Goal: Task Accomplishment & Management: Use online tool/utility

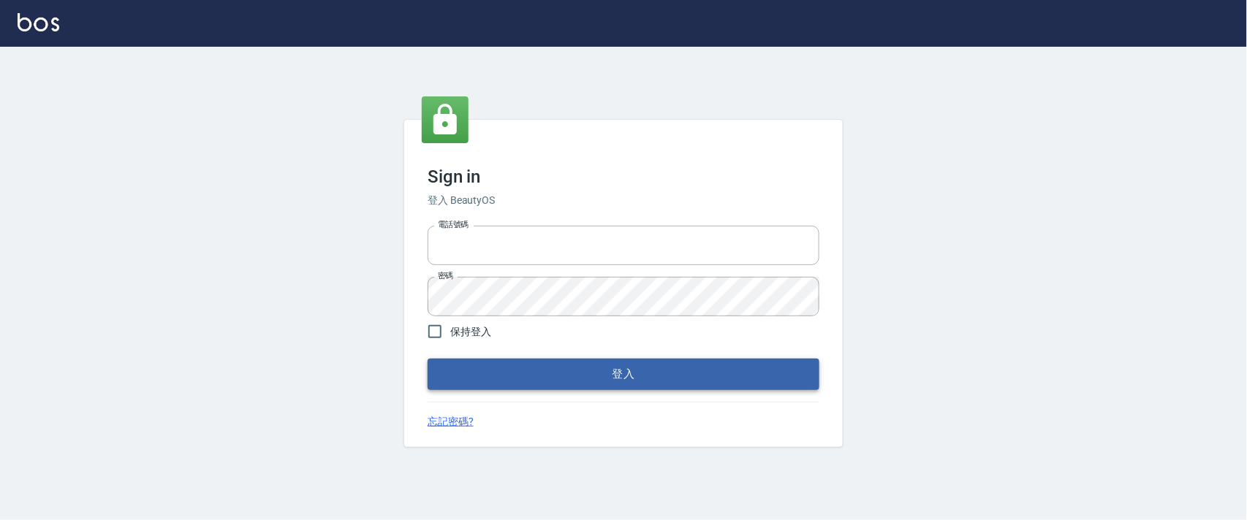
type input "0927987640"
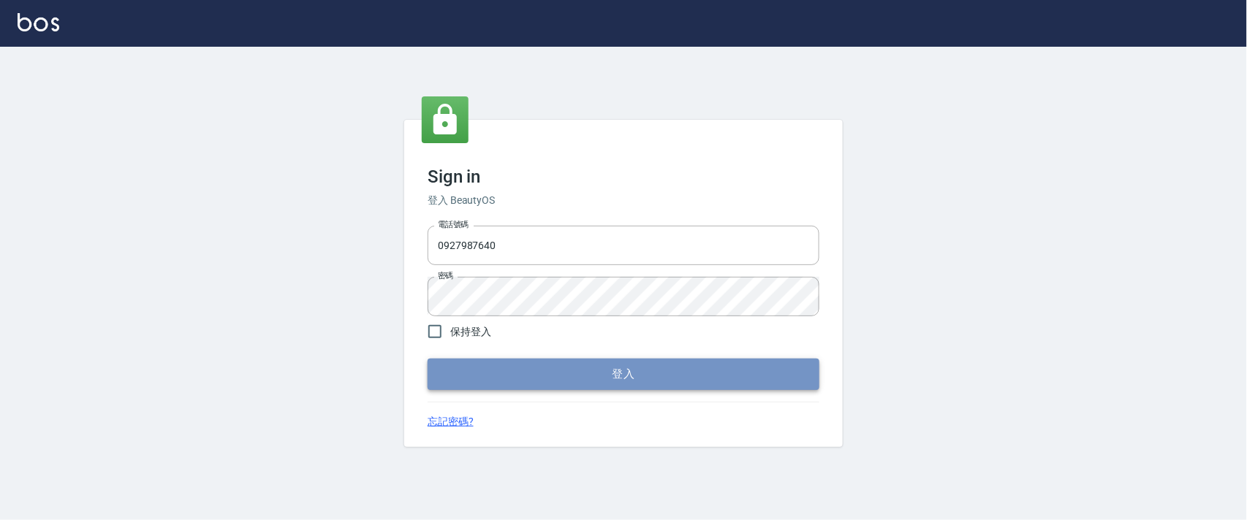
click at [486, 381] on button "登入" at bounding box center [623, 374] width 392 height 31
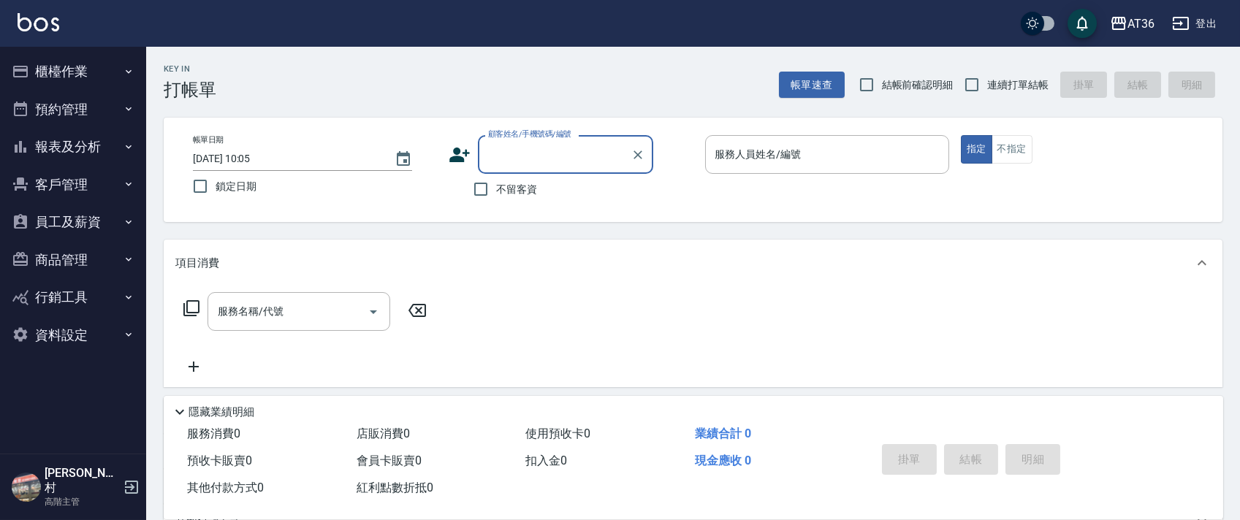
click at [80, 67] on button "櫃檯作業" at bounding box center [73, 72] width 134 height 38
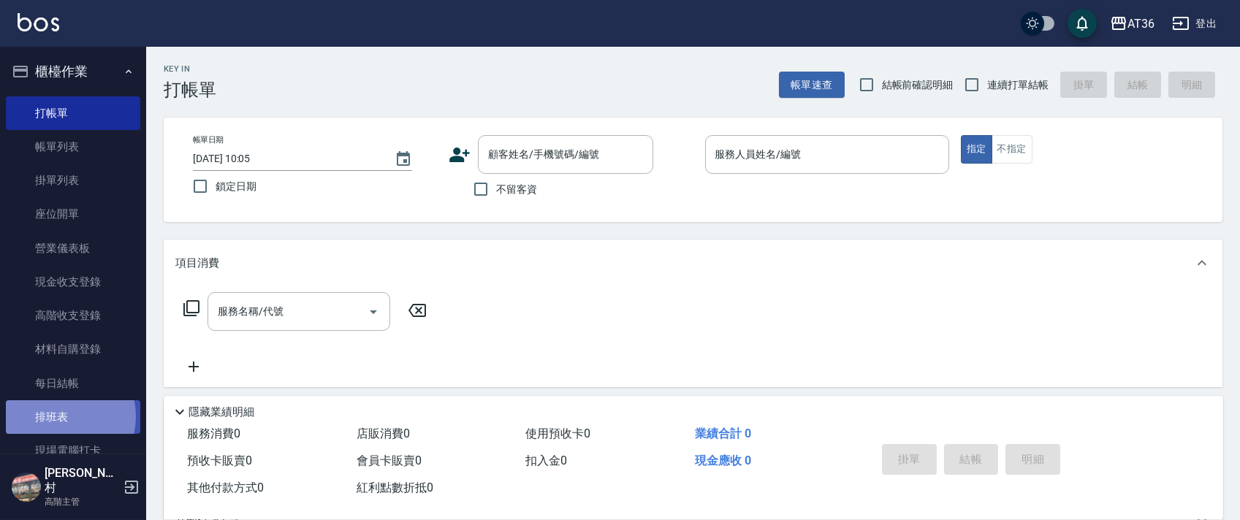
click at [57, 417] on link "排班表" at bounding box center [73, 417] width 134 height 34
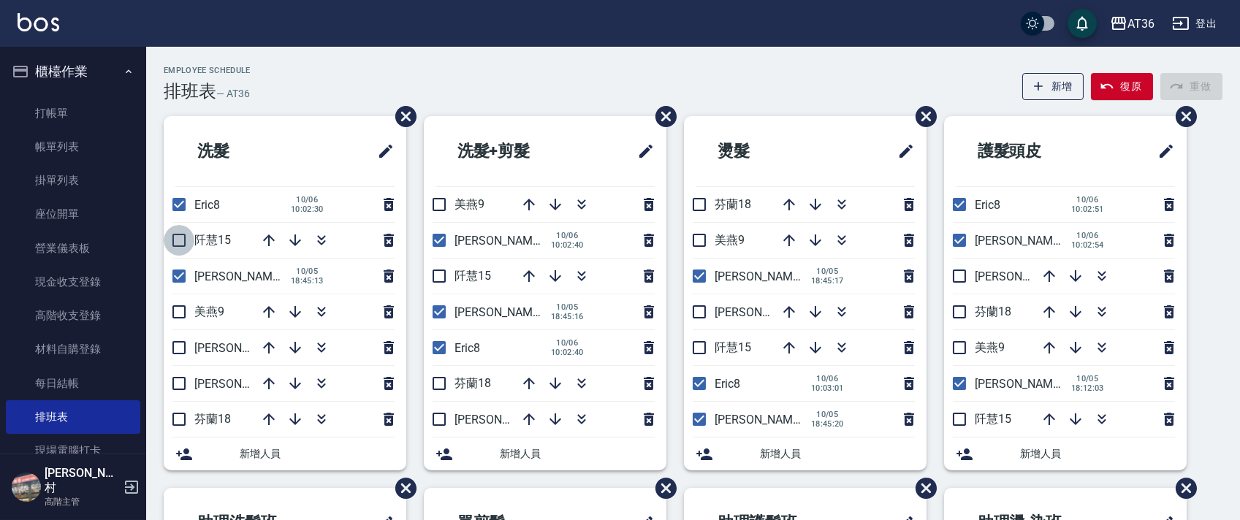
click at [175, 240] on input "checkbox" at bounding box center [179, 240] width 31 height 31
checkbox input "true"
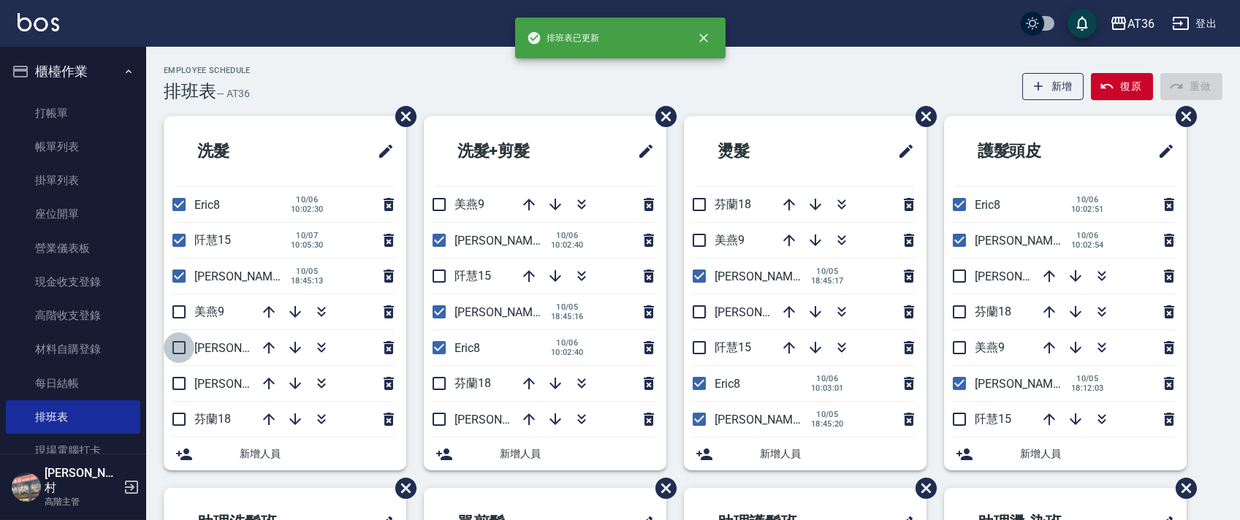
click at [181, 349] on input "checkbox" at bounding box center [179, 347] width 31 height 31
checkbox input "true"
click at [177, 389] on input "checkbox" at bounding box center [179, 383] width 31 height 31
checkbox input "true"
click at [178, 273] on input "checkbox" at bounding box center [179, 276] width 31 height 31
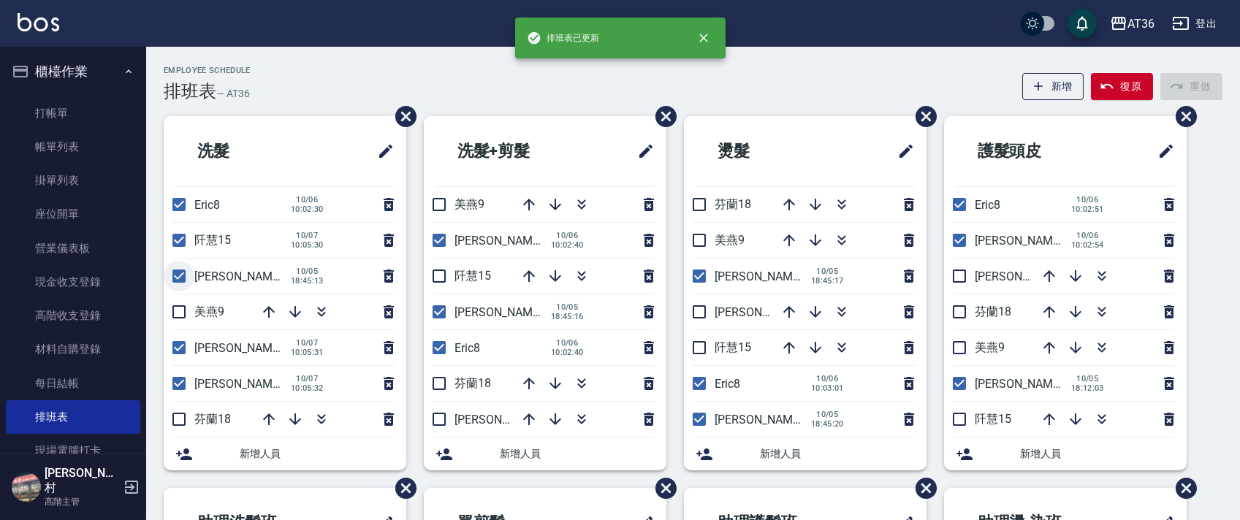
checkbox input "false"
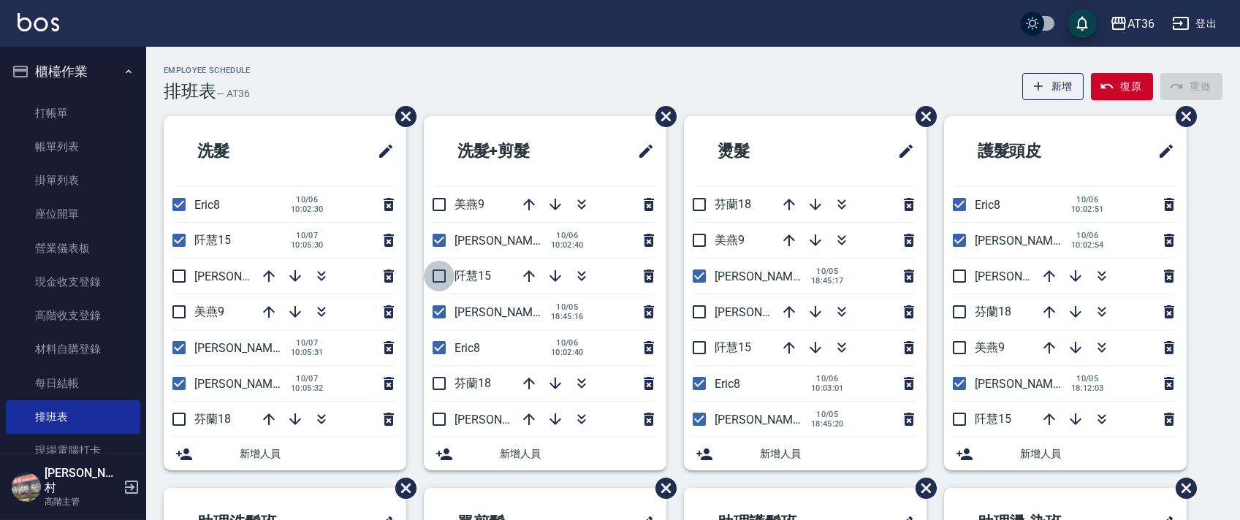
click at [446, 281] on input "checkbox" at bounding box center [439, 276] width 31 height 31
checkbox input "true"
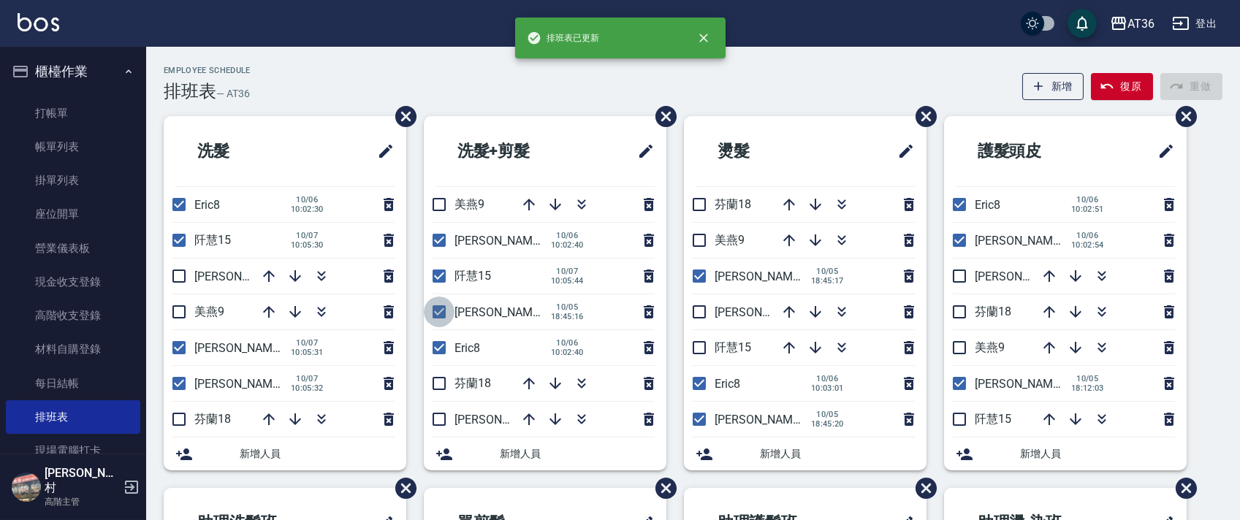
click at [436, 305] on input "checkbox" at bounding box center [439, 312] width 31 height 31
checkbox input "false"
click at [441, 415] on input "checkbox" at bounding box center [439, 419] width 31 height 31
checkbox input "true"
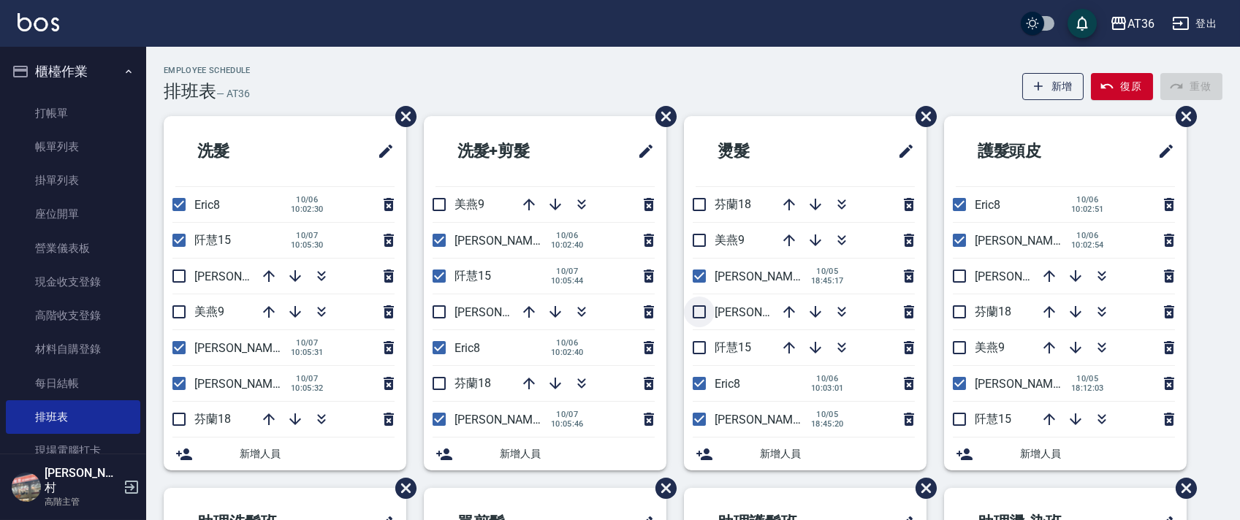
click at [702, 309] on input "checkbox" at bounding box center [699, 312] width 31 height 31
checkbox input "true"
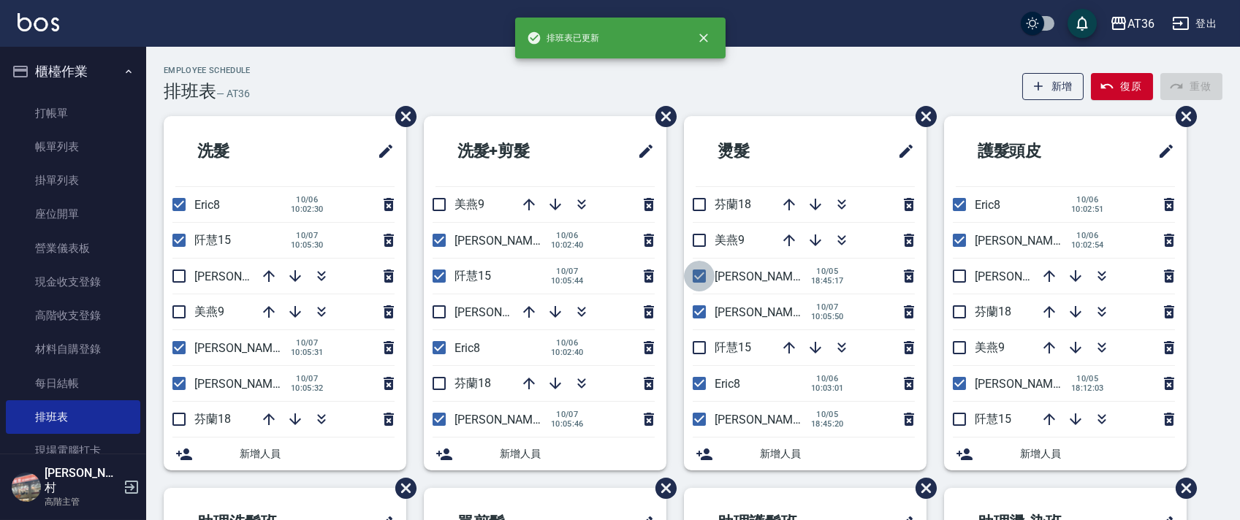
click at [702, 278] on input "checkbox" at bounding box center [699, 276] width 31 height 31
checkbox input "false"
click at [701, 343] on input "checkbox" at bounding box center [699, 347] width 31 height 31
checkbox input "true"
click at [964, 244] on input "checkbox" at bounding box center [959, 240] width 31 height 31
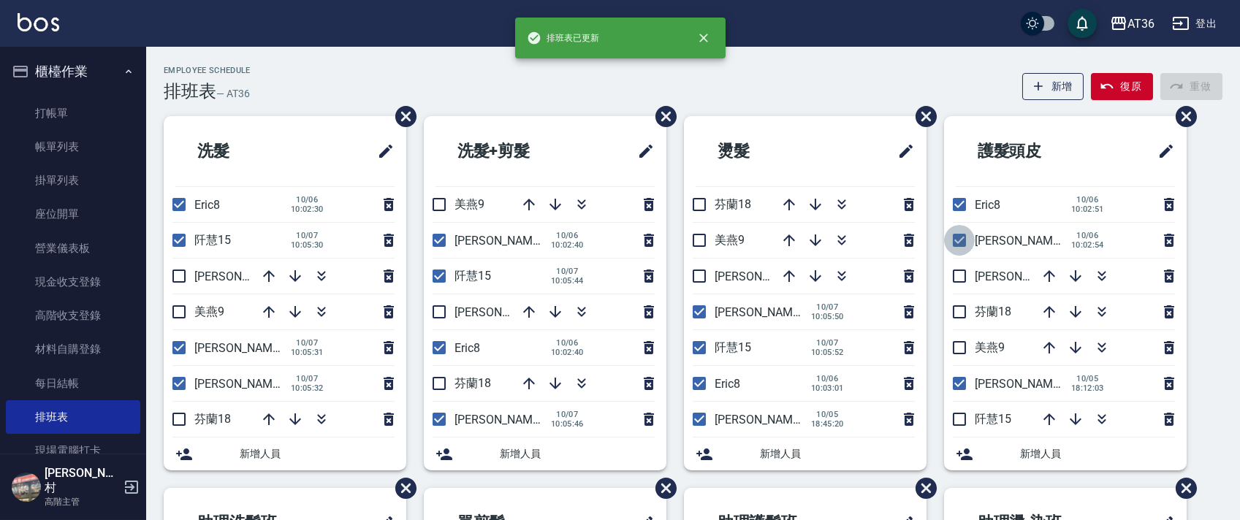
checkbox input "false"
click at [954, 284] on input "checkbox" at bounding box center [959, 276] width 31 height 31
checkbox input "true"
click at [959, 422] on input "checkbox" at bounding box center [959, 419] width 31 height 31
checkbox input "true"
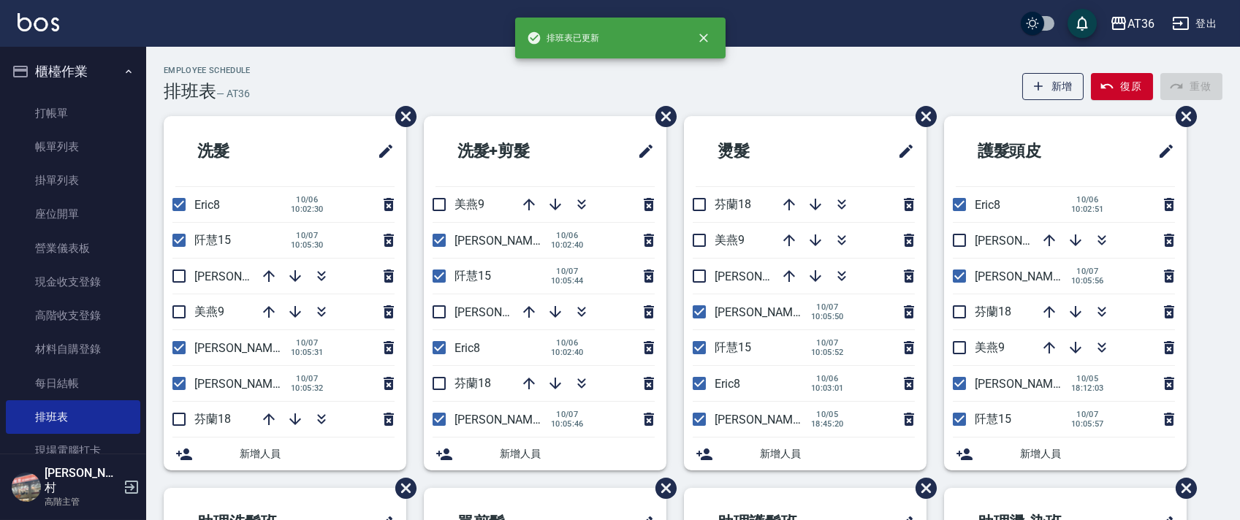
scroll to position [346, 0]
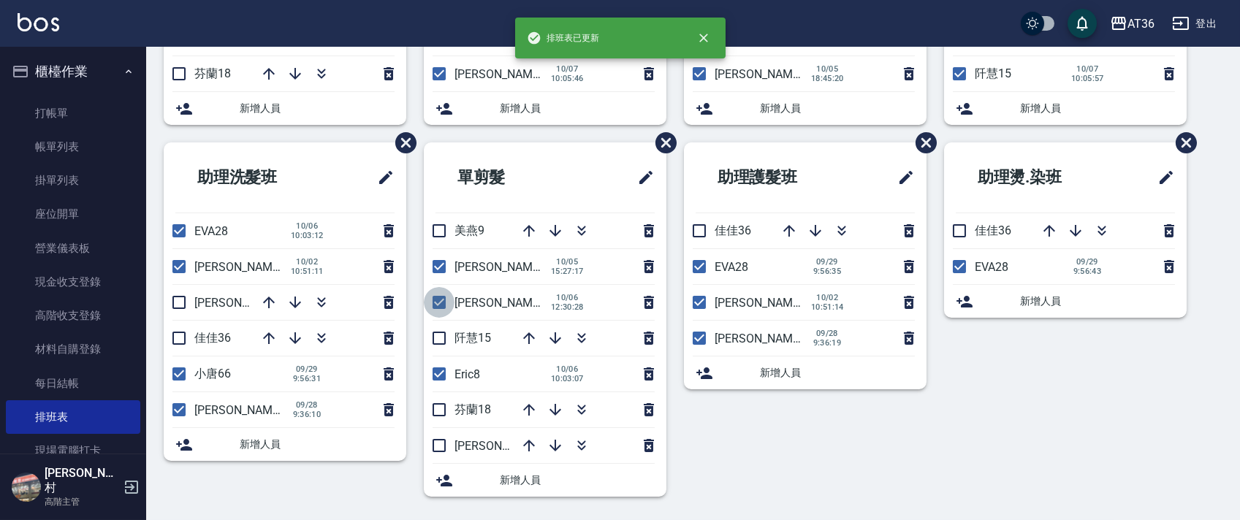
click at [439, 308] on input "checkbox" at bounding box center [439, 302] width 31 height 31
checkbox input "false"
click at [438, 444] on input "checkbox" at bounding box center [439, 445] width 31 height 31
checkbox input "true"
click at [437, 337] on input "checkbox" at bounding box center [439, 338] width 31 height 31
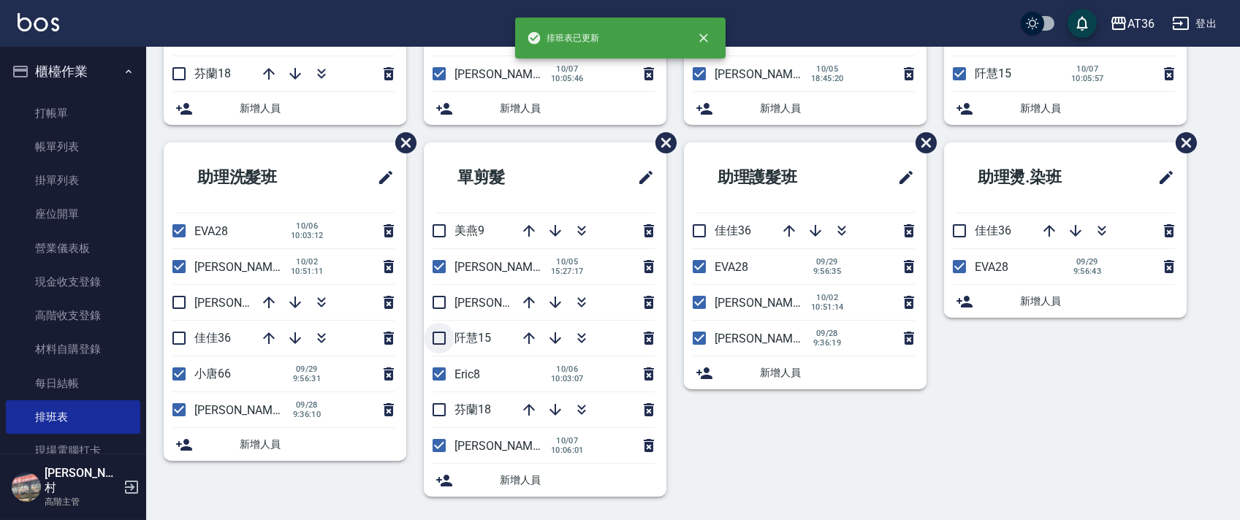
checkbox input "true"
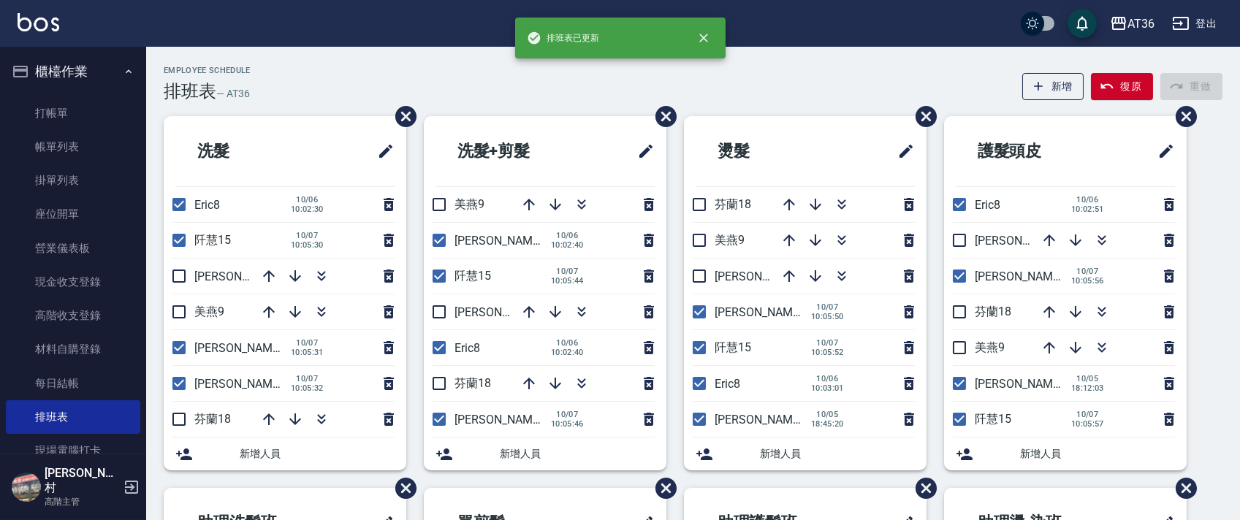
click at [529, 110] on div "Employee Schedule 排班表 — AT36 新增 復原 重做 洗髮 Eric8 [DATE] 10:02:30 [PERSON_NAME]15 …" at bounding box center [693, 463] width 1094 height 794
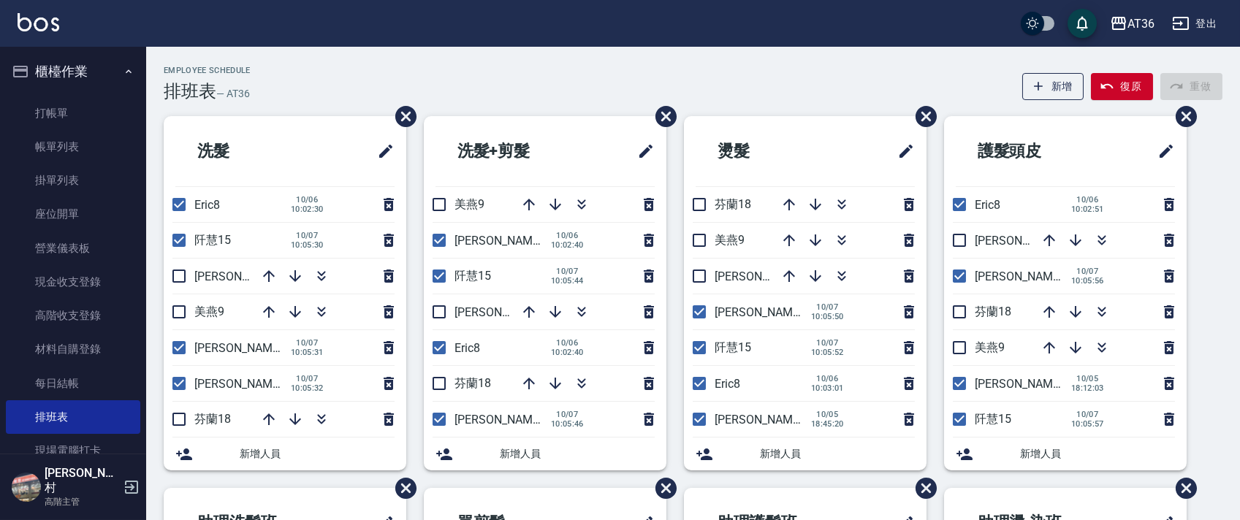
click at [533, 88] on div "Employee Schedule 排班表 — AT36 新增 復原 重做" at bounding box center [693, 84] width 1059 height 36
click at [180, 377] on input "checkbox" at bounding box center [179, 383] width 31 height 31
checkbox input "false"
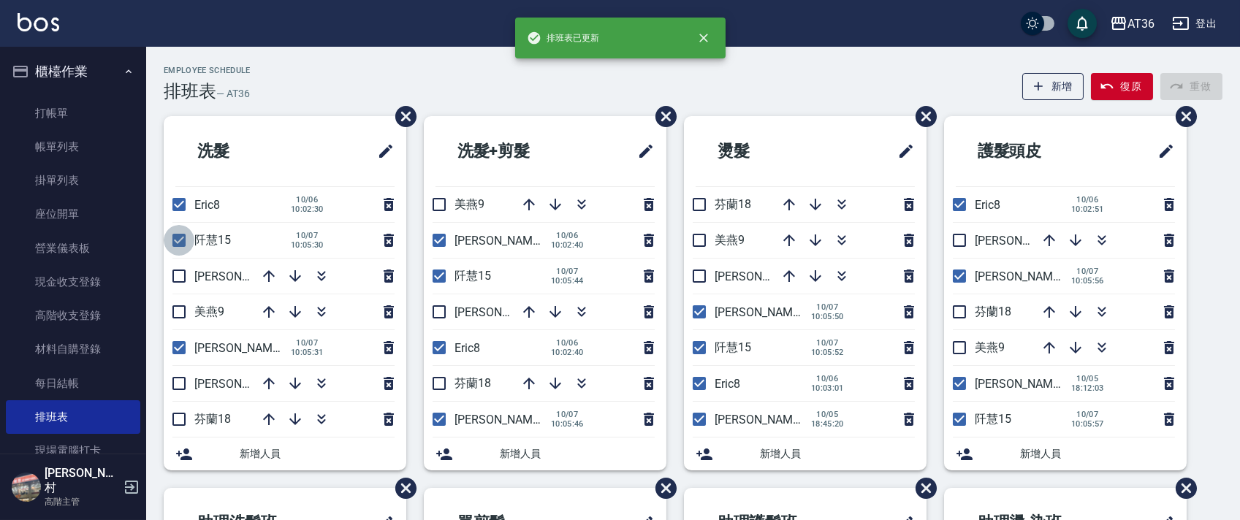
click at [181, 236] on input "checkbox" at bounding box center [179, 240] width 31 height 31
checkbox input "false"
click at [443, 243] on input "checkbox" at bounding box center [439, 240] width 31 height 31
checkbox input "false"
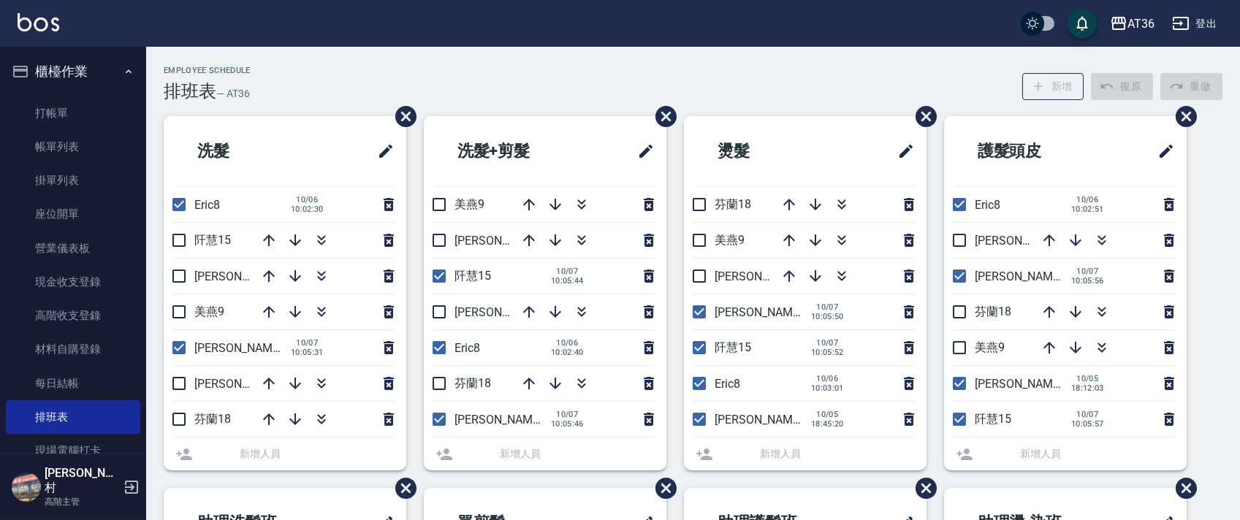
click at [441, 280] on input "checkbox" at bounding box center [439, 276] width 31 height 31
checkbox input "false"
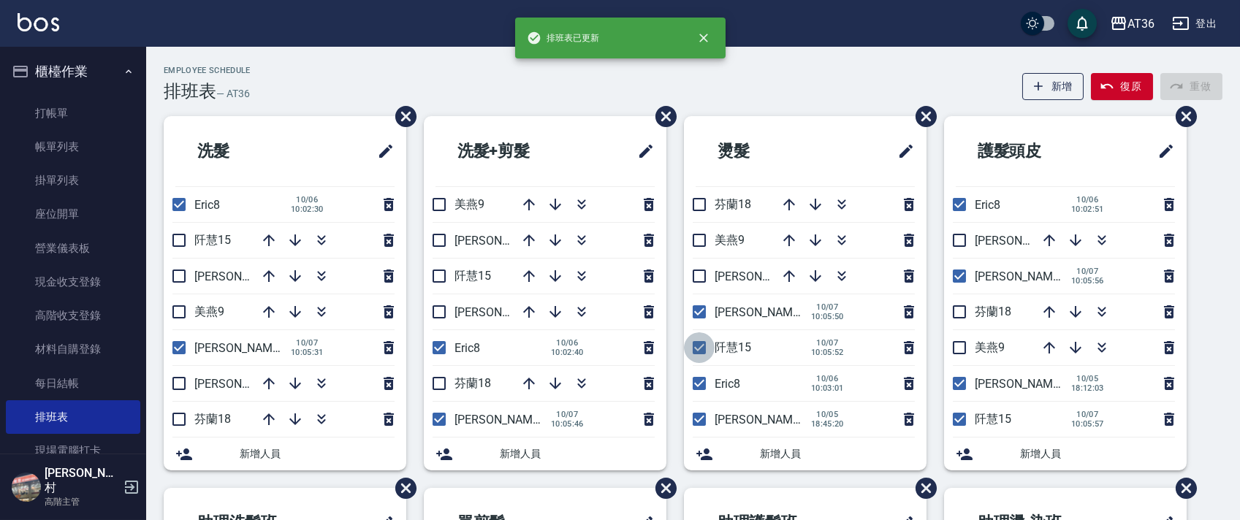
click at [699, 349] on input "checkbox" at bounding box center [699, 347] width 31 height 31
checkbox input "false"
click at [704, 420] on input "checkbox" at bounding box center [699, 419] width 31 height 31
checkbox input "false"
click at [960, 384] on input "checkbox" at bounding box center [959, 383] width 31 height 31
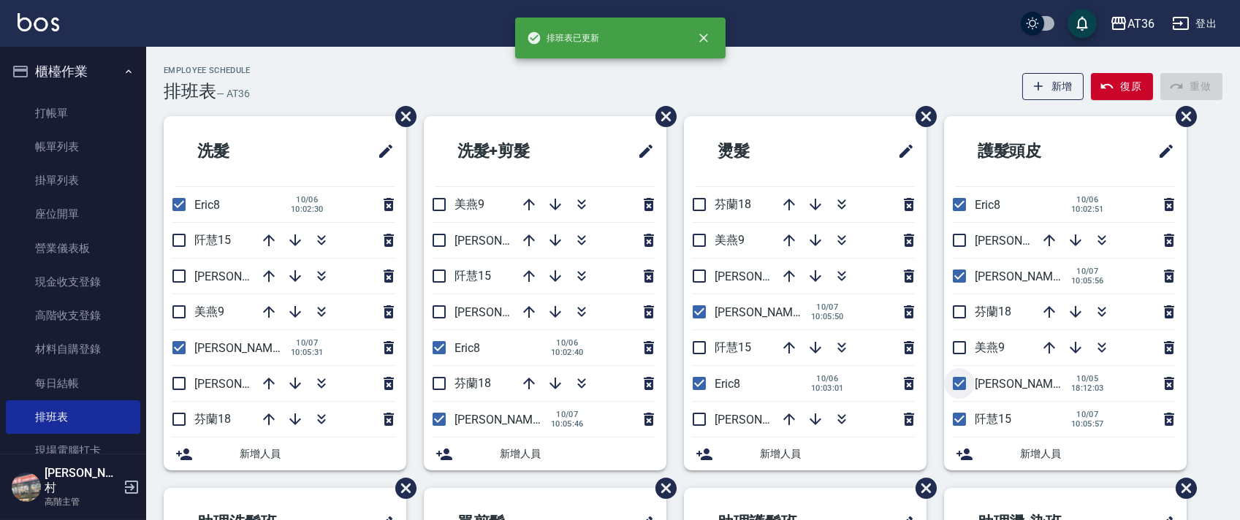
checkbox input "false"
click at [962, 421] on input "checkbox" at bounding box center [959, 419] width 31 height 31
checkbox input "false"
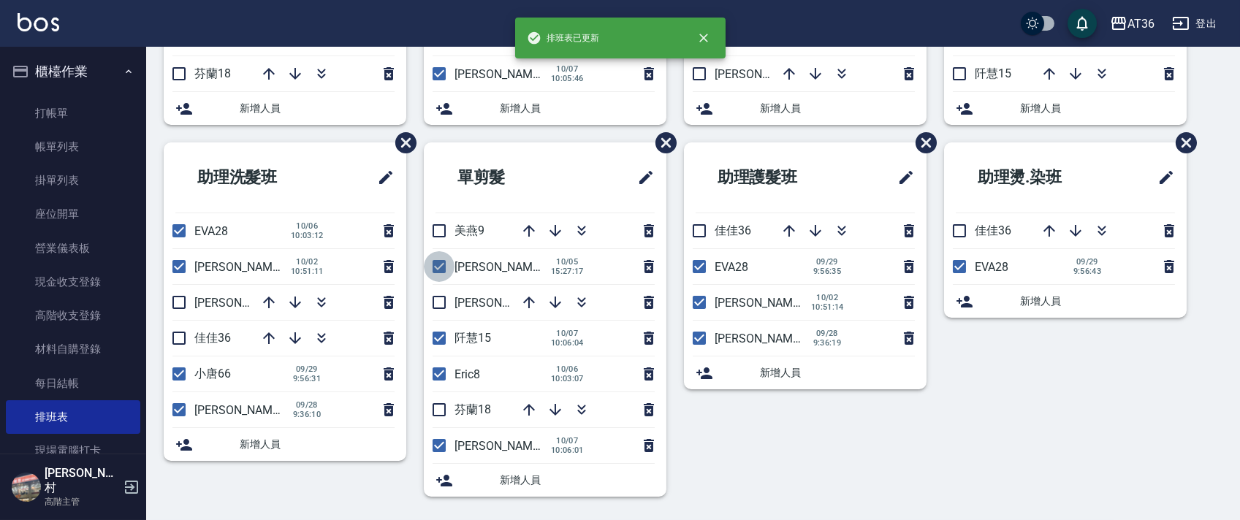
click at [439, 273] on input "checkbox" at bounding box center [439, 266] width 31 height 31
checkbox input "false"
click at [441, 343] on input "checkbox" at bounding box center [439, 338] width 31 height 31
checkbox input "false"
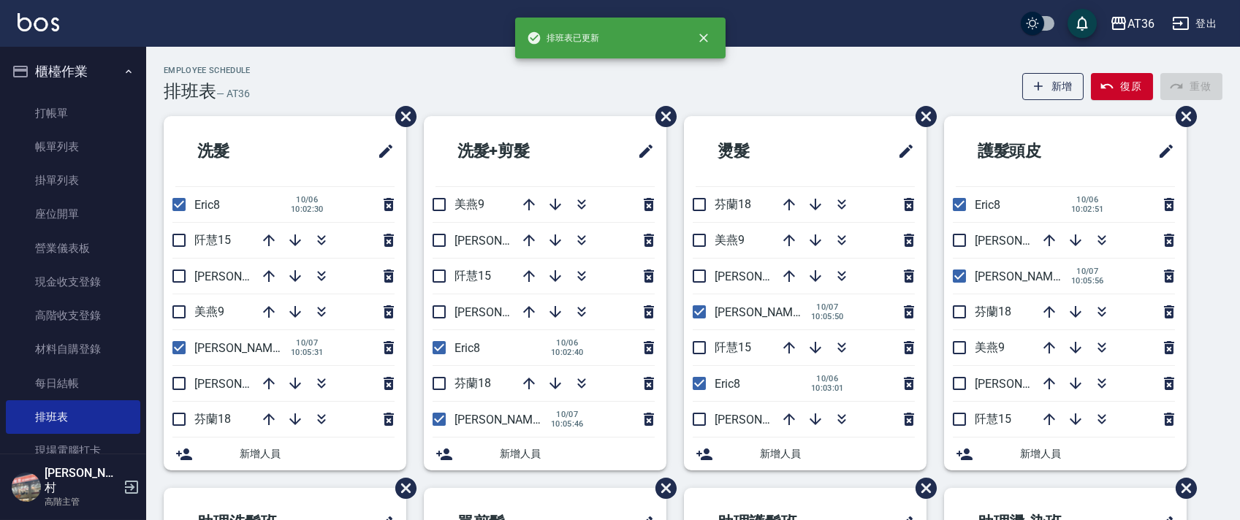
click at [508, 112] on div "Employee Schedule 排班表 — AT36 新增 復原 重做 洗髮 Eric8 [DATE] 10:02:30 [PERSON_NAME]15 …" at bounding box center [693, 463] width 1094 height 794
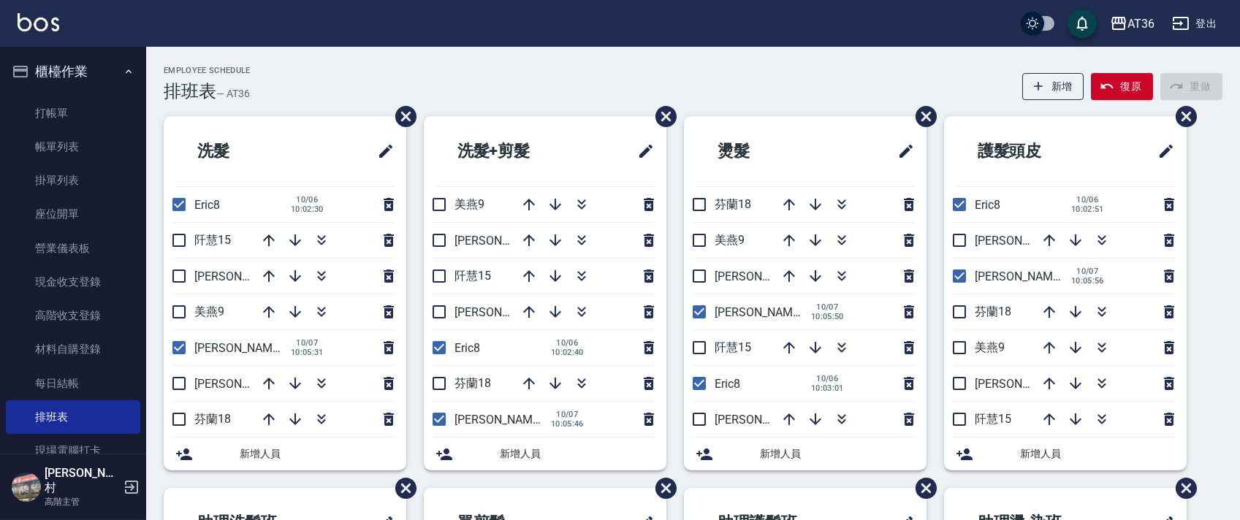
click at [550, 72] on div "Employee Schedule 排班表 — AT36 新增 復原 重做" at bounding box center [693, 84] width 1059 height 36
click at [1043, 245] on icon "button" at bounding box center [1050, 241] width 18 height 18
click at [787, 205] on icon "button" at bounding box center [789, 205] width 18 height 18
click at [745, 62] on div "Employee Schedule 排班表 — AT36 新增 復原 重做 洗髮 Eric8 [DATE] 10:02:30 [PERSON_NAME]15 …" at bounding box center [693, 456] width 1094 height 819
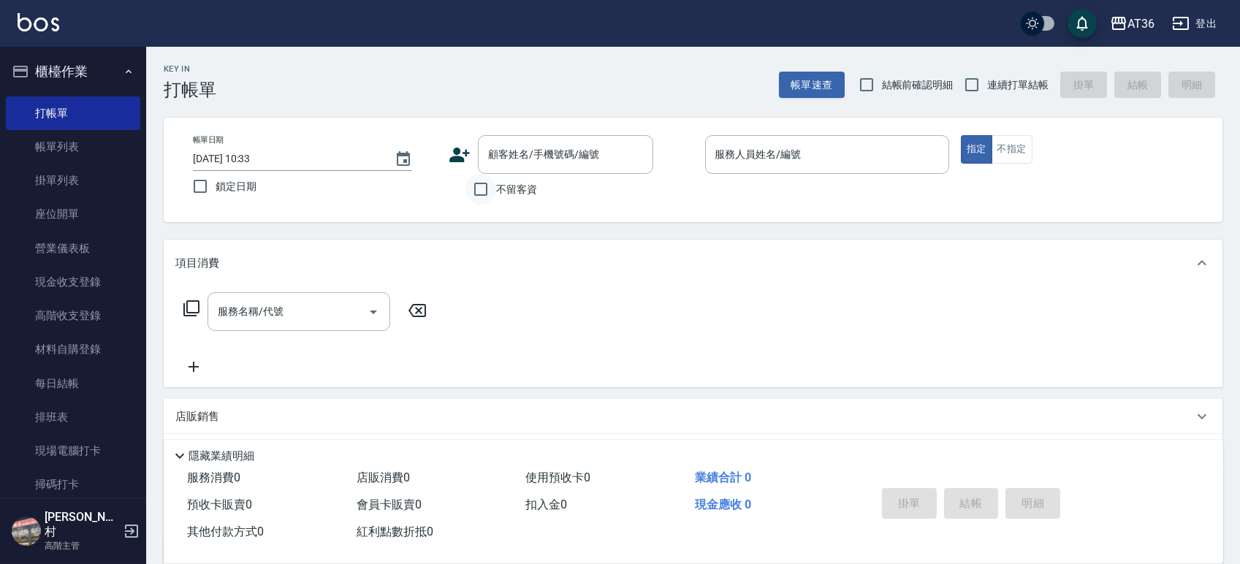
click at [482, 191] on input "不留客資" at bounding box center [480, 189] width 31 height 31
checkbox input "true"
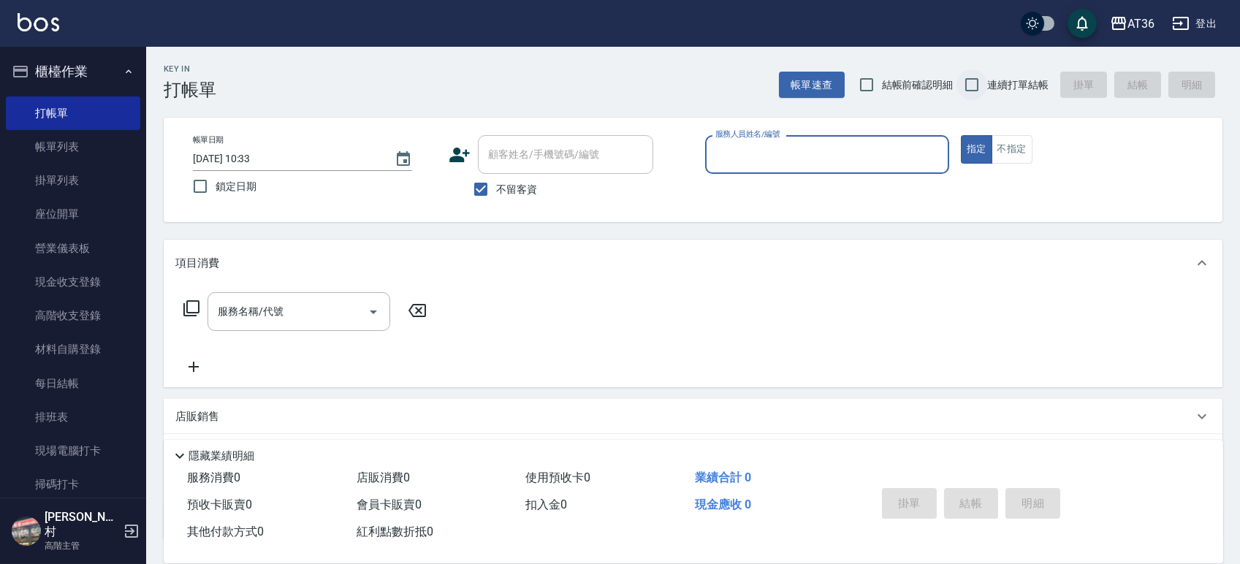
click at [968, 83] on input "連續打單結帳" at bounding box center [972, 84] width 31 height 31
checkbox input "true"
click at [838, 163] on input "服務人員姓名/編號" at bounding box center [827, 155] width 231 height 26
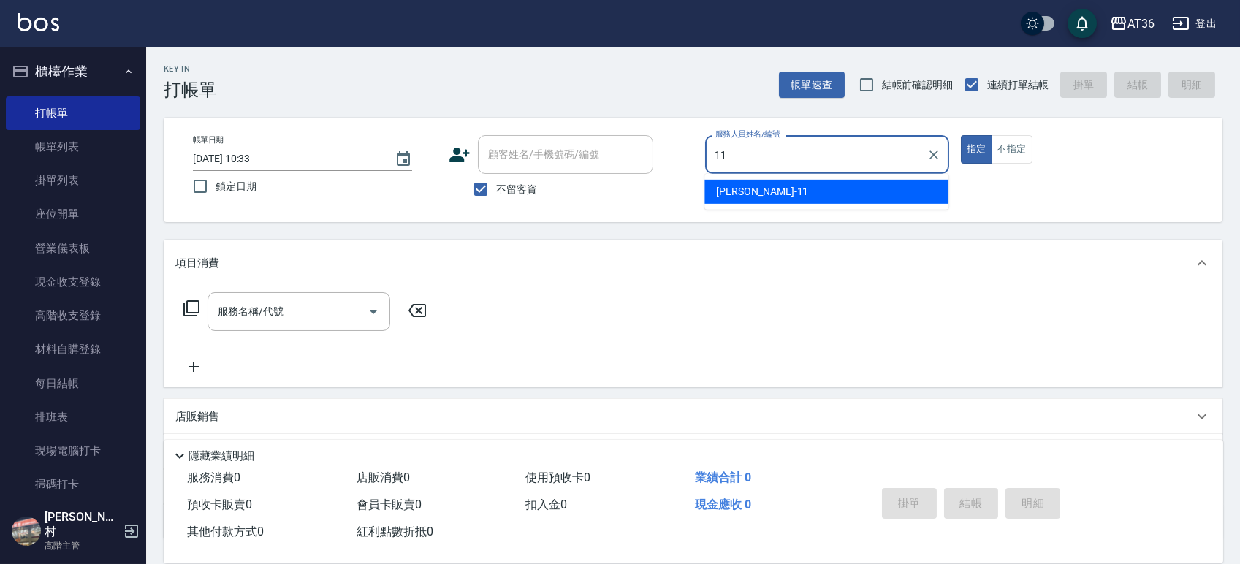
type input "珮茹-11"
type button "true"
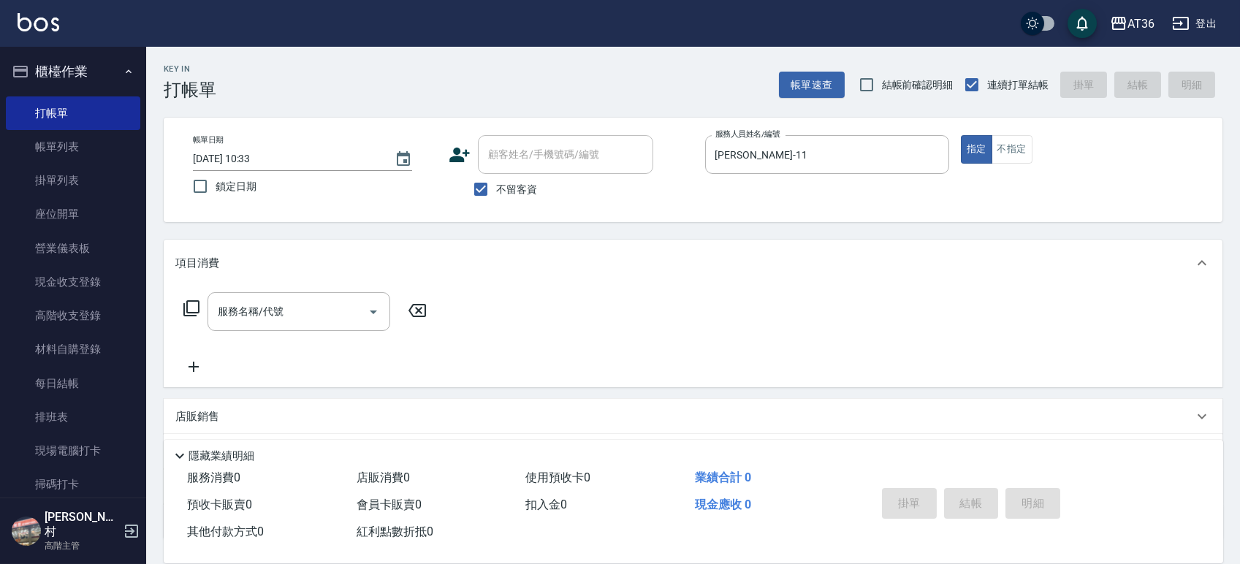
click at [195, 301] on icon at bounding box center [191, 308] width 16 height 16
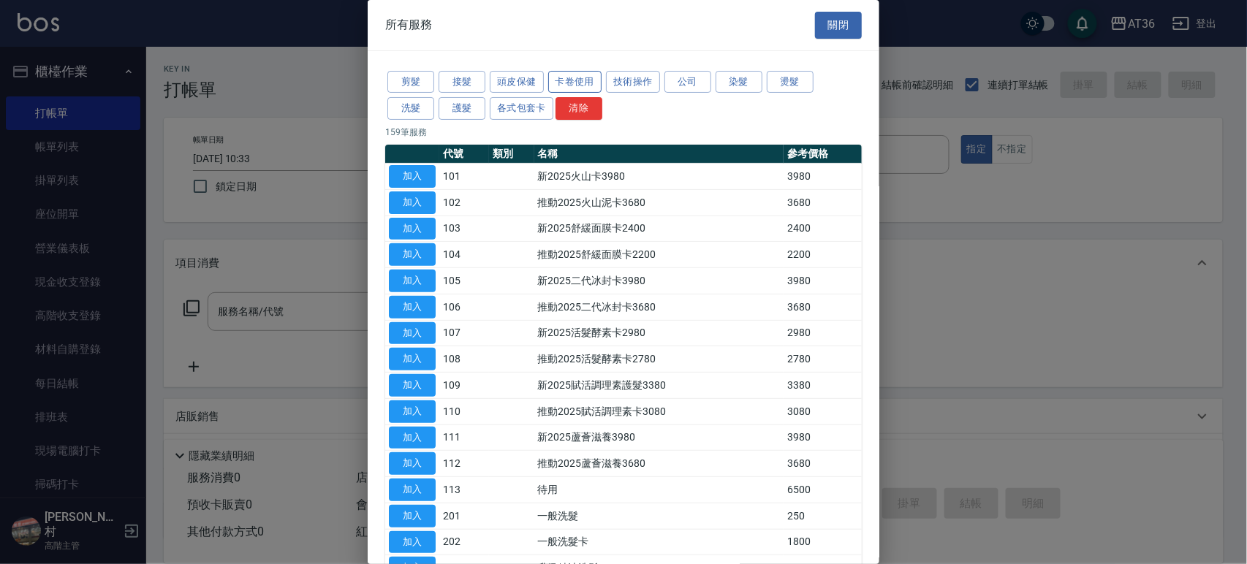
click at [571, 83] on button "卡卷使用" at bounding box center [575, 82] width 54 height 23
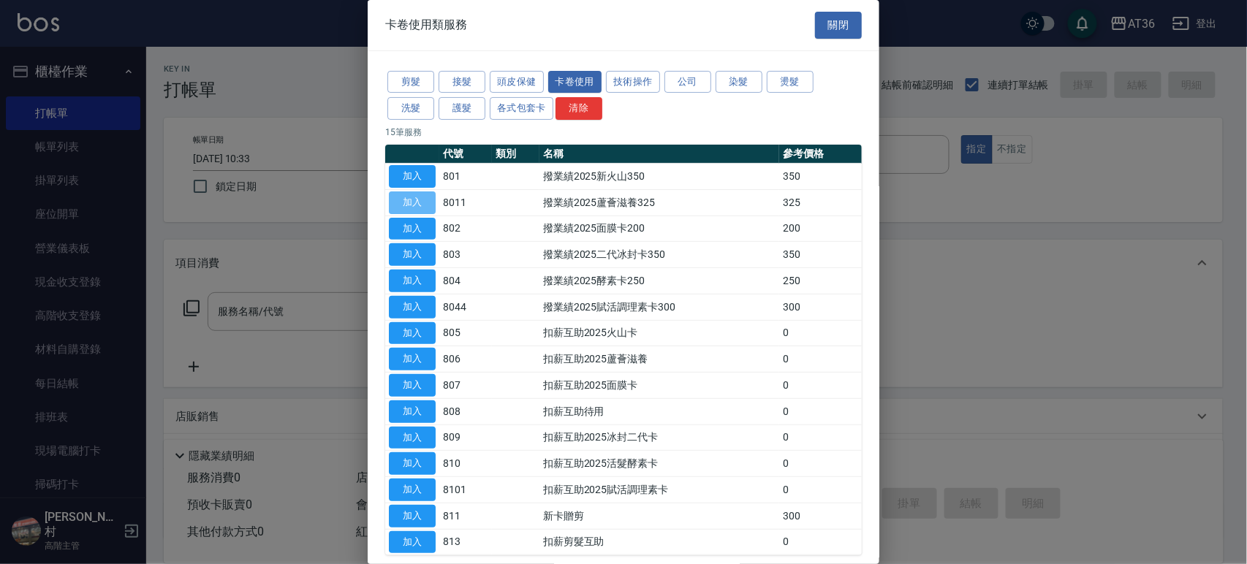
drag, startPoint x: 430, startPoint y: 197, endPoint x: 465, endPoint y: 256, distance: 68.4
click at [430, 197] on button "加入" at bounding box center [412, 202] width 47 height 23
type input "撥業績2025蘆薈滋養325(8011)"
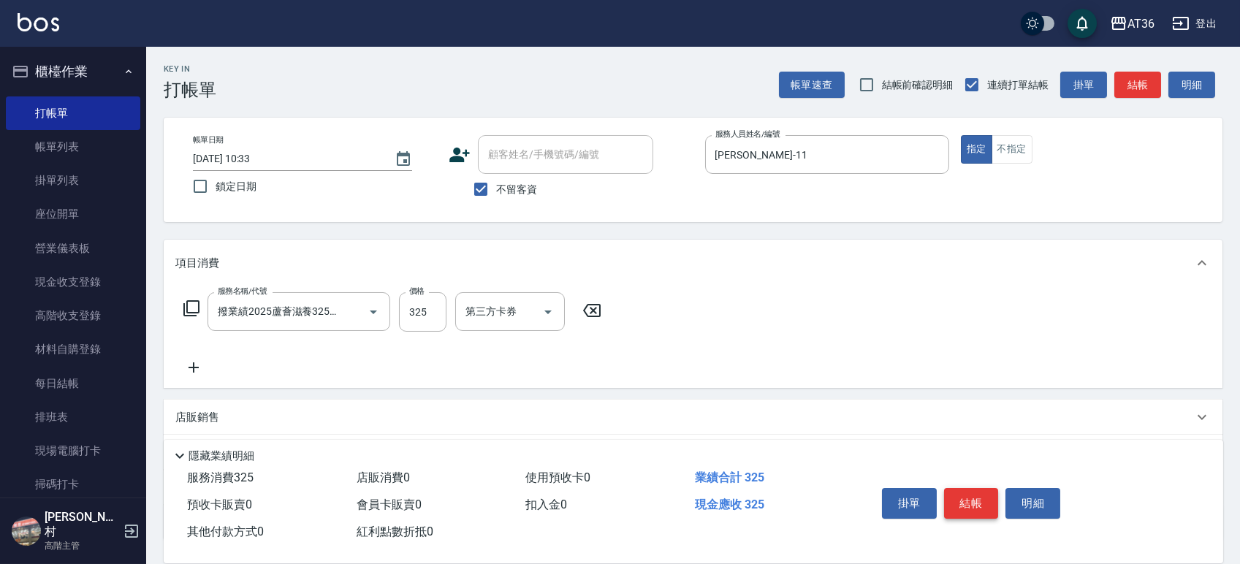
click at [955, 503] on button "結帳" at bounding box center [971, 503] width 55 height 31
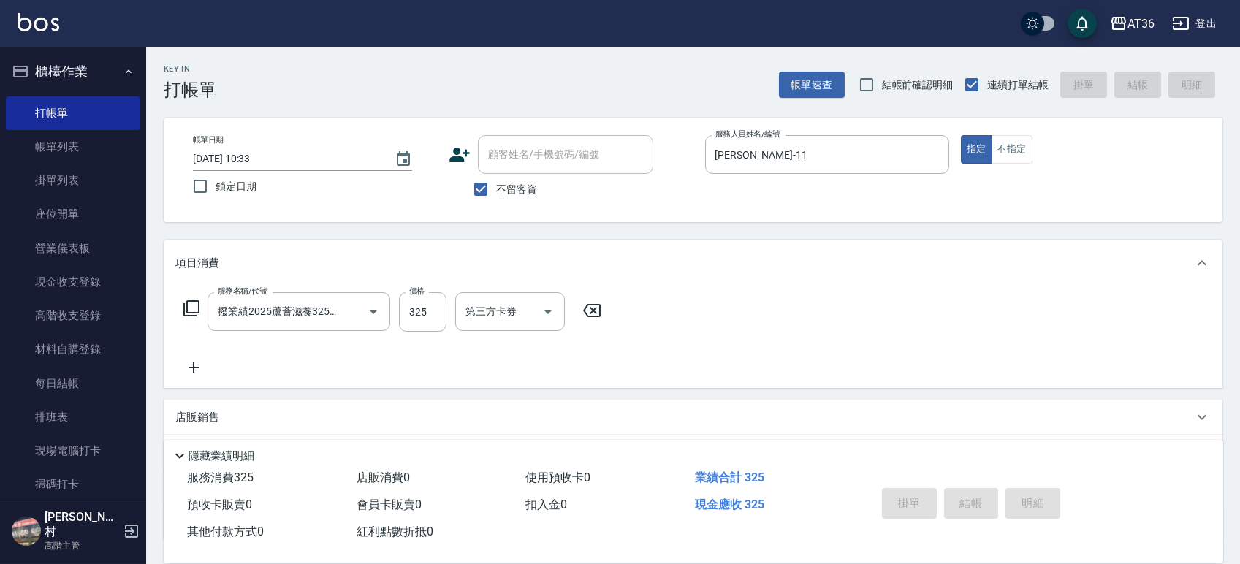
type input "2025/10/07 10:34"
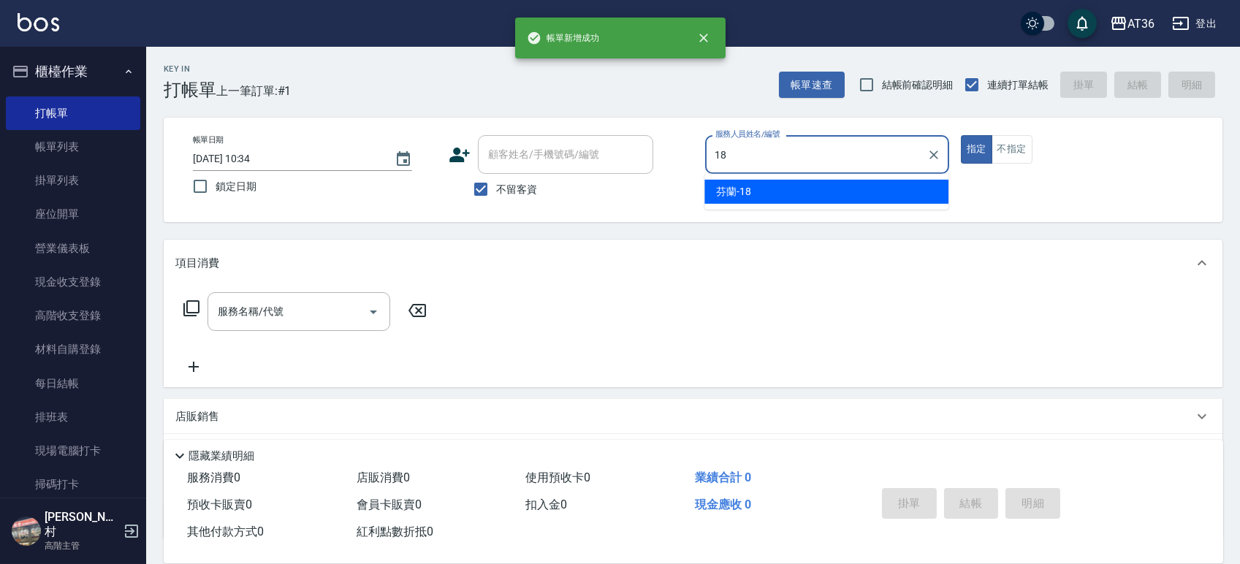
type input "芬蘭-18"
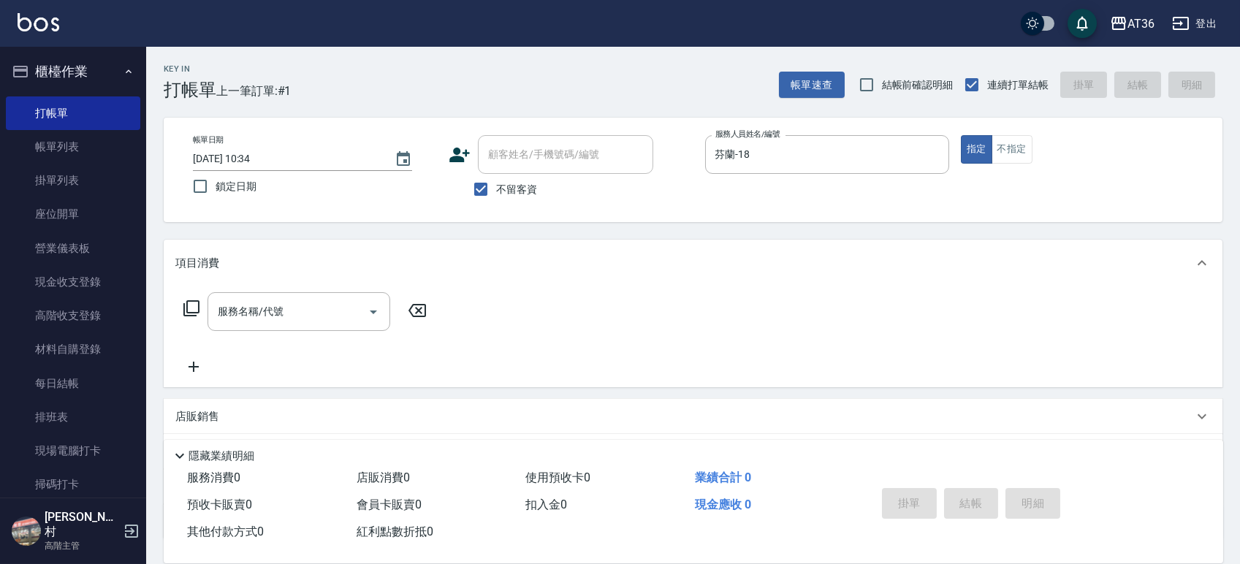
click at [184, 308] on icon at bounding box center [191, 308] width 16 height 16
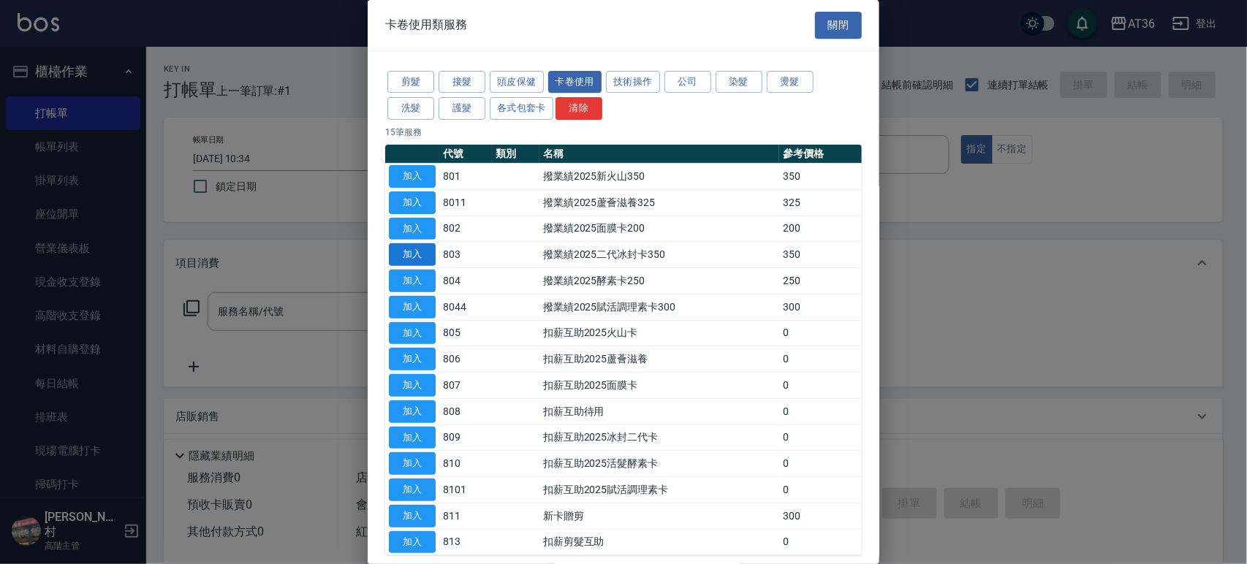
click at [422, 252] on button "加入" at bounding box center [412, 254] width 47 height 23
type input "撥業績2025二代冰封卡350(803)"
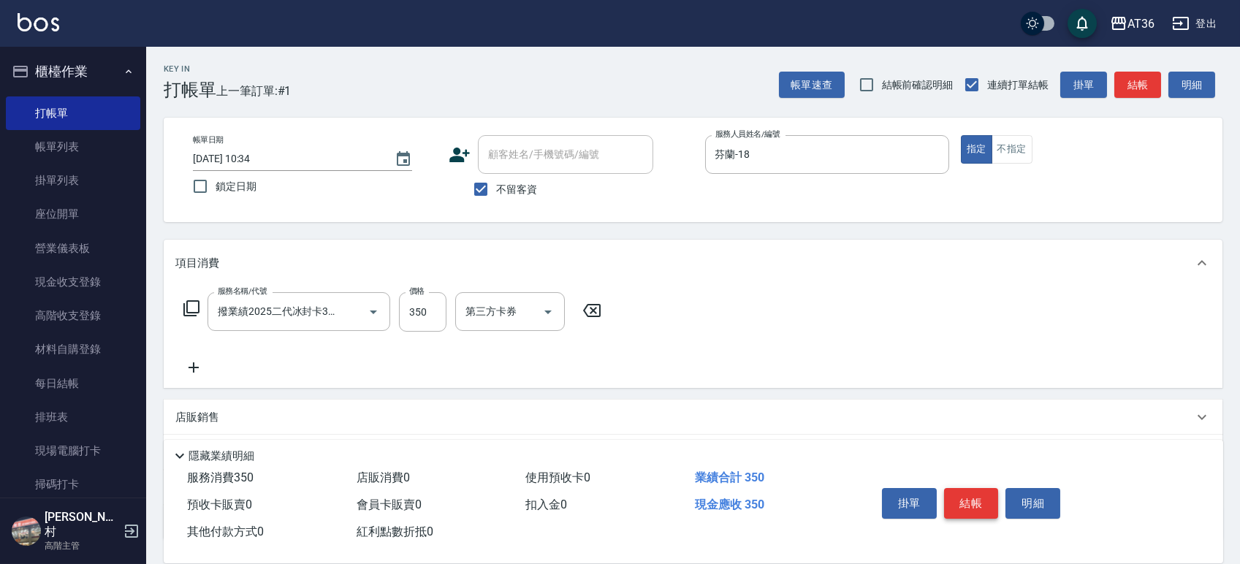
click at [960, 502] on button "結帳" at bounding box center [971, 503] width 55 height 31
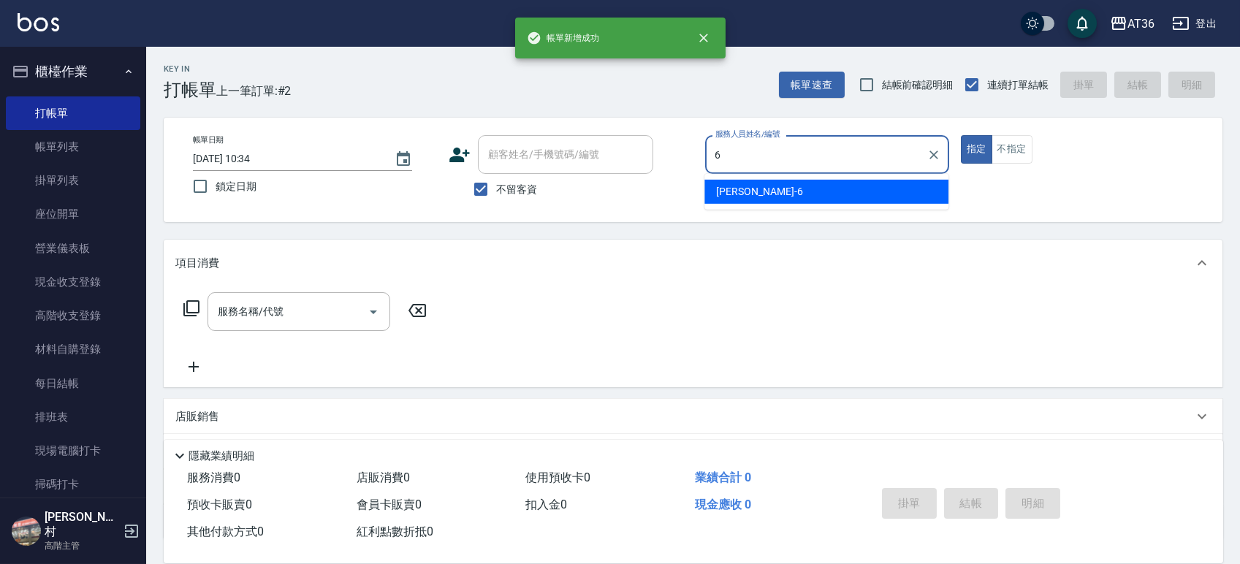
type input "伶伶-6"
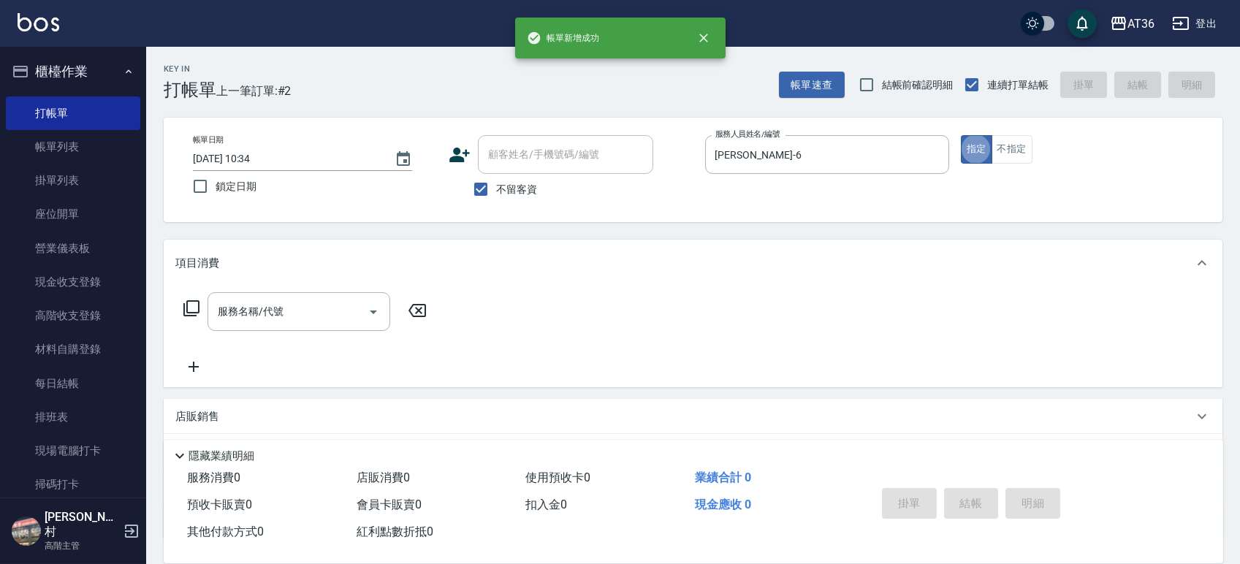
click at [191, 305] on icon at bounding box center [192, 309] width 18 height 18
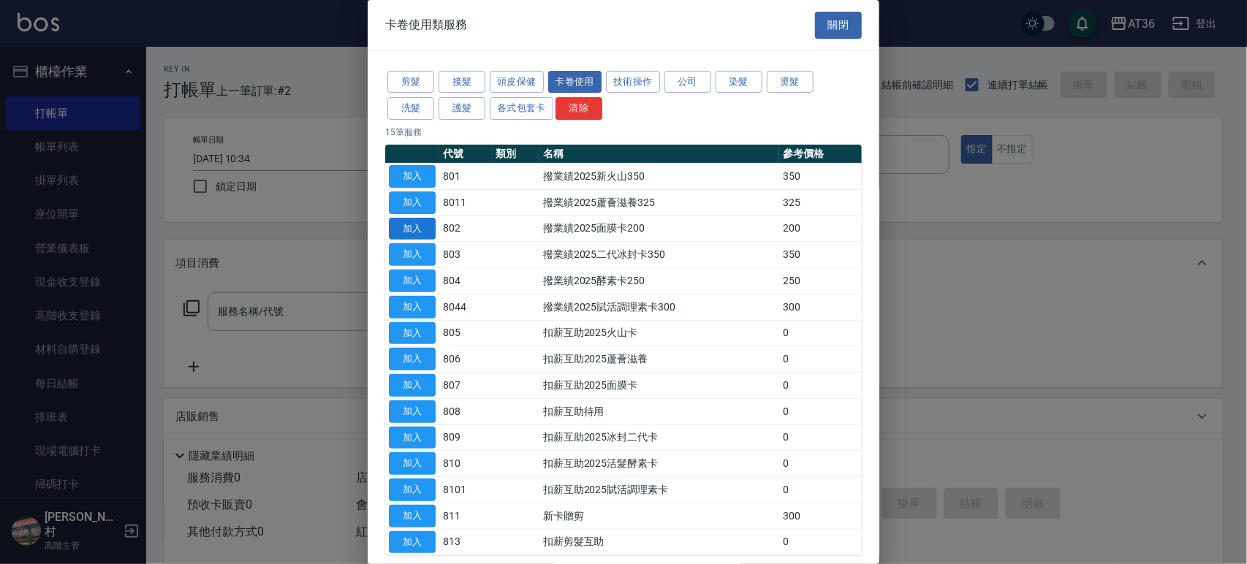
click at [419, 229] on button "加入" at bounding box center [412, 229] width 47 height 23
type input "撥業績2025面膜卡200(802)"
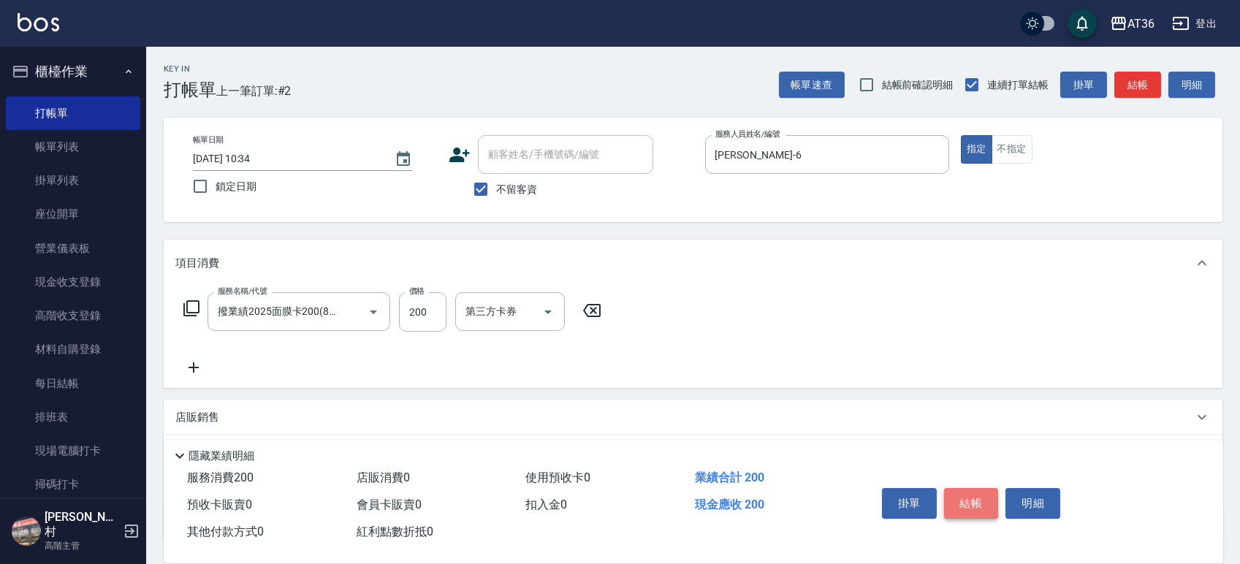
click at [962, 504] on button "結帳" at bounding box center [971, 503] width 55 height 31
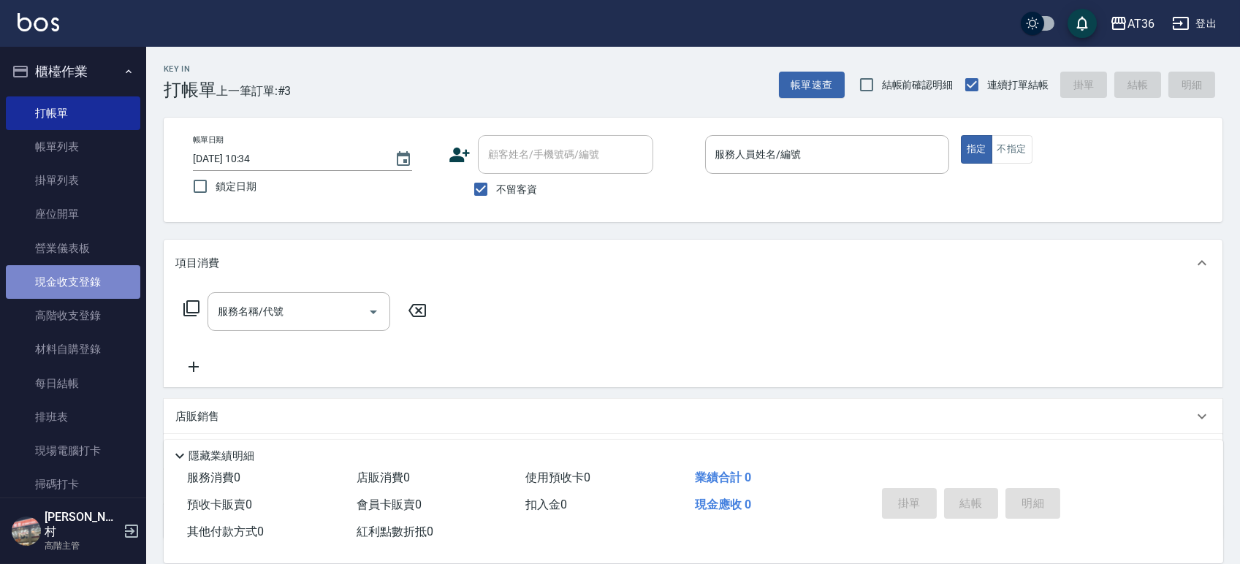
click at [74, 283] on link "現金收支登錄" at bounding box center [73, 282] width 134 height 34
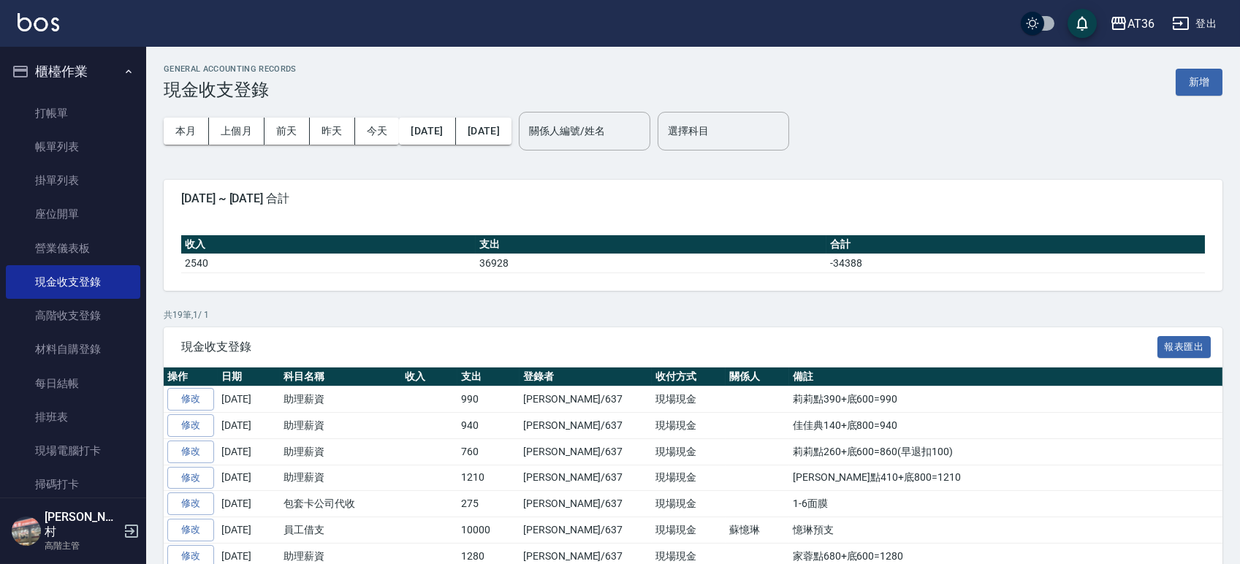
click at [1193, 83] on button "新增" at bounding box center [1199, 82] width 47 height 27
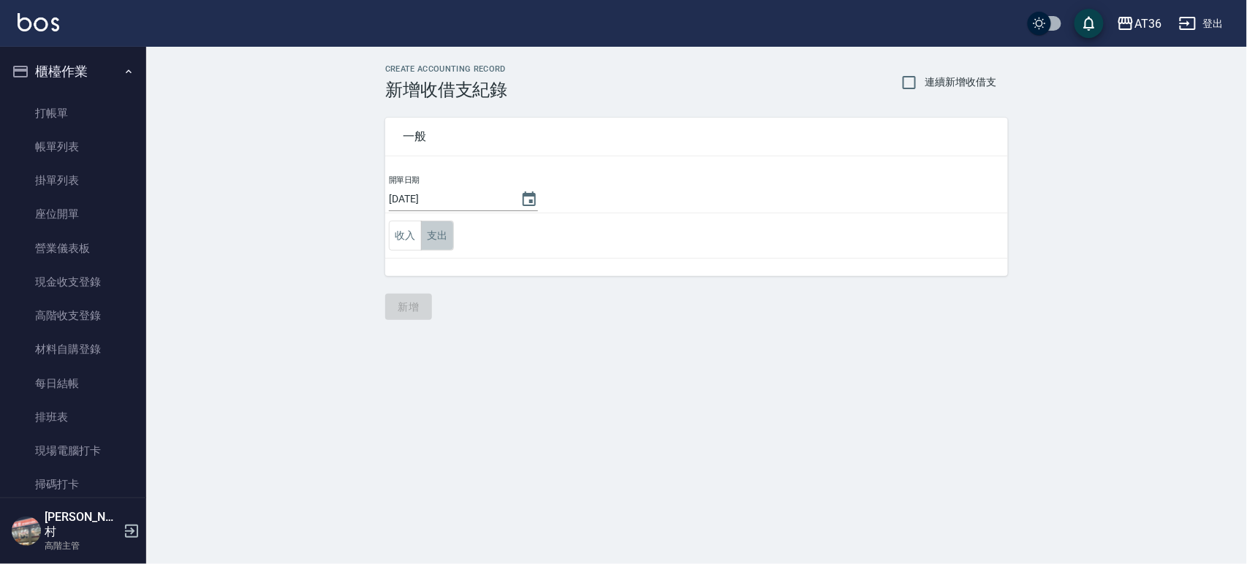
click at [431, 236] on button "支出" at bounding box center [437, 236] width 33 height 30
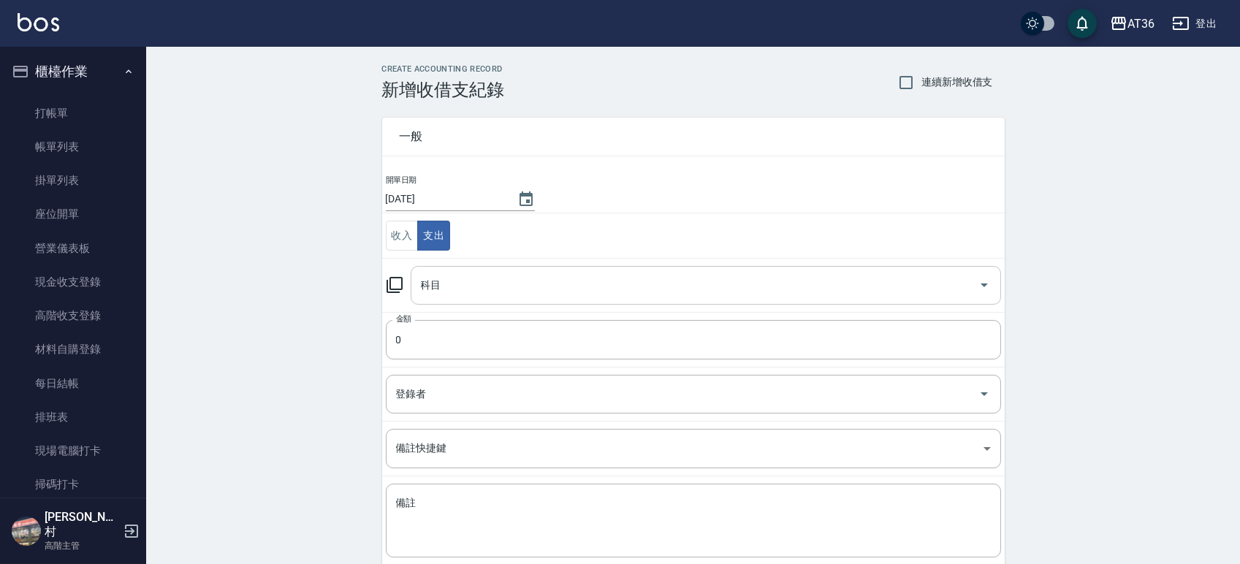
click at [498, 281] on input "科目" at bounding box center [694, 286] width 555 height 26
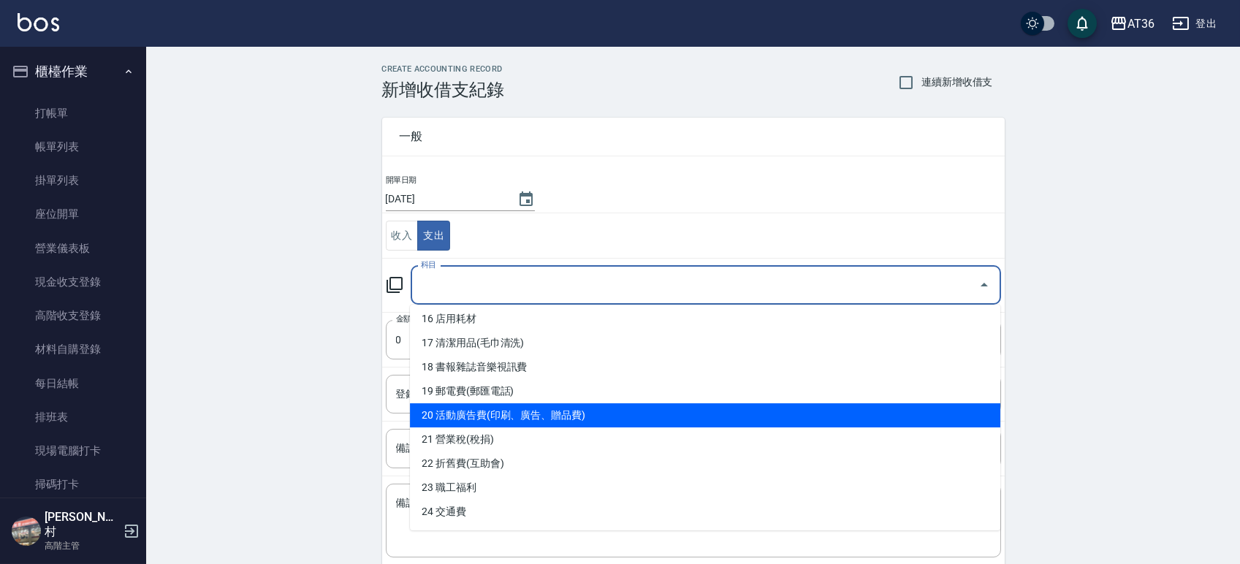
scroll to position [726, 0]
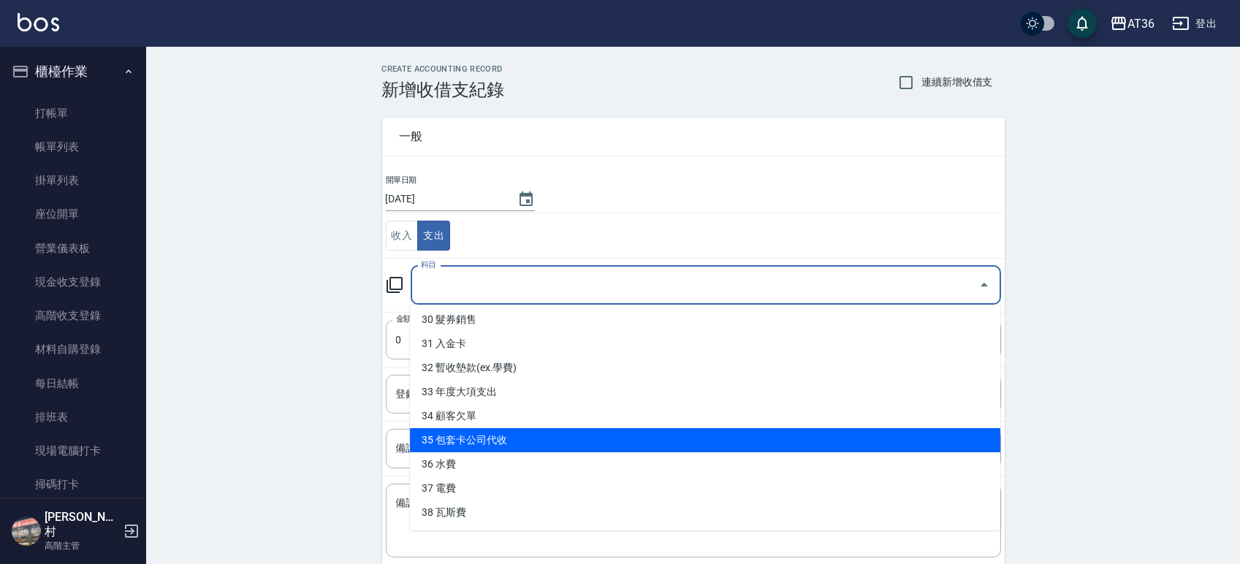
click at [506, 446] on li "35 包套卡公司代收" at bounding box center [705, 440] width 590 height 24
type input "35 包套卡公司代收"
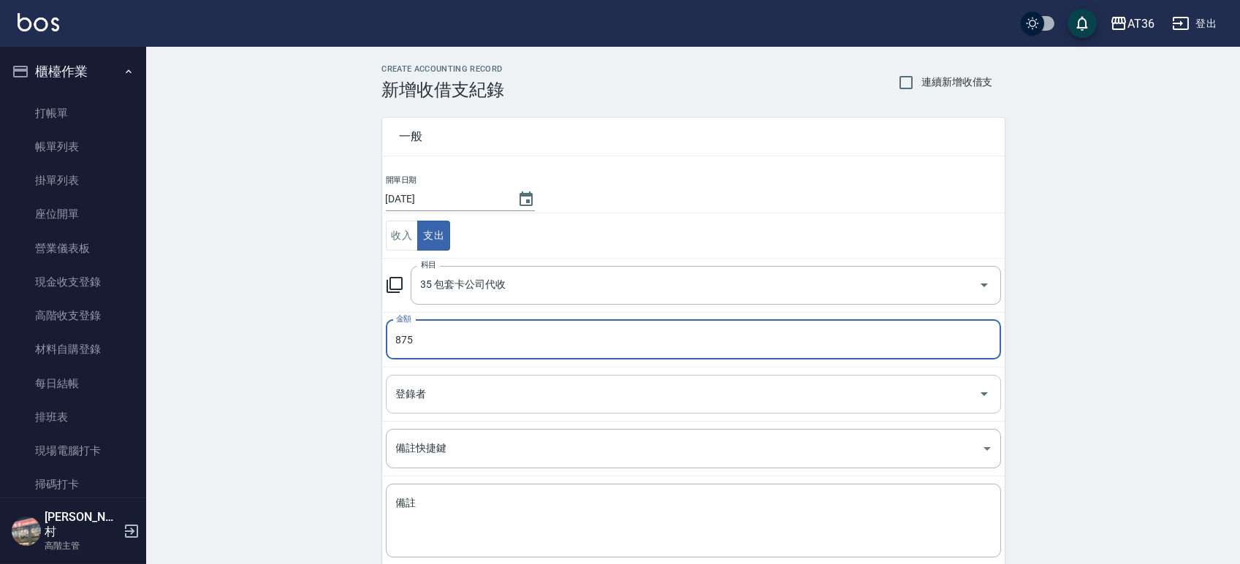
type input "875"
click at [481, 394] on input "登錄者" at bounding box center [682, 394] width 580 height 26
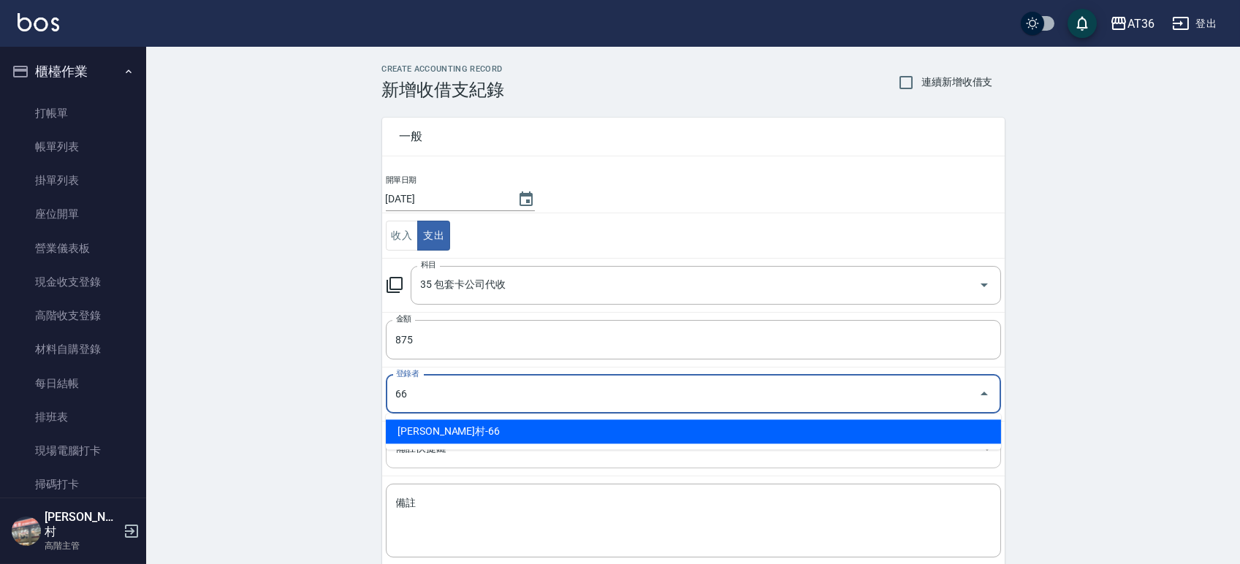
type input "唐榮村-66"
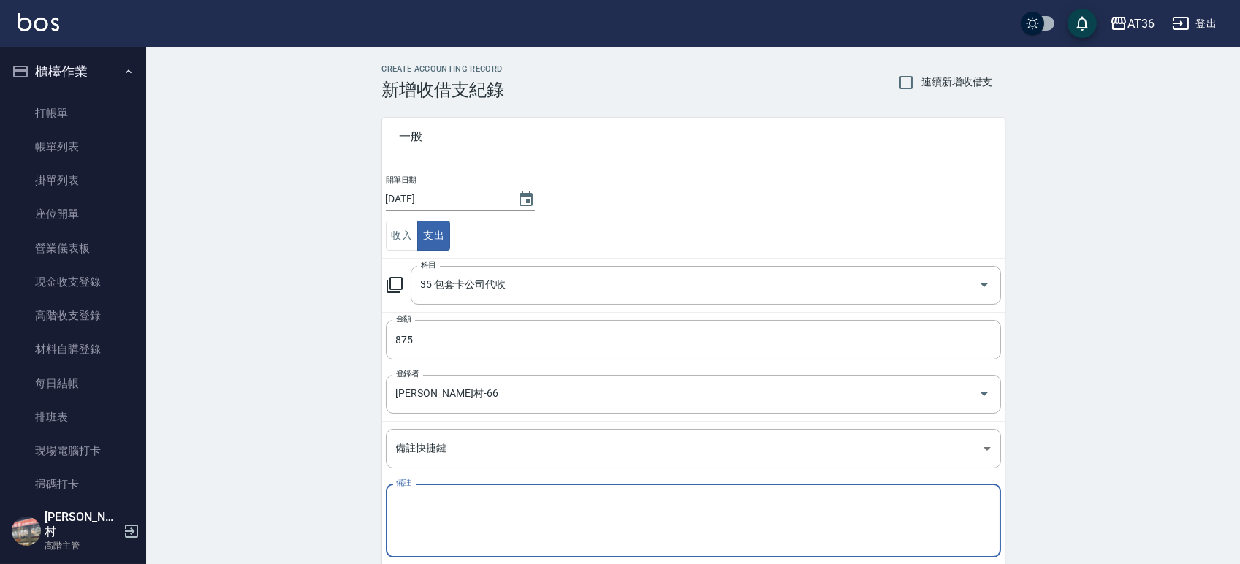
click at [451, 519] on textarea "備註" at bounding box center [693, 521] width 595 height 50
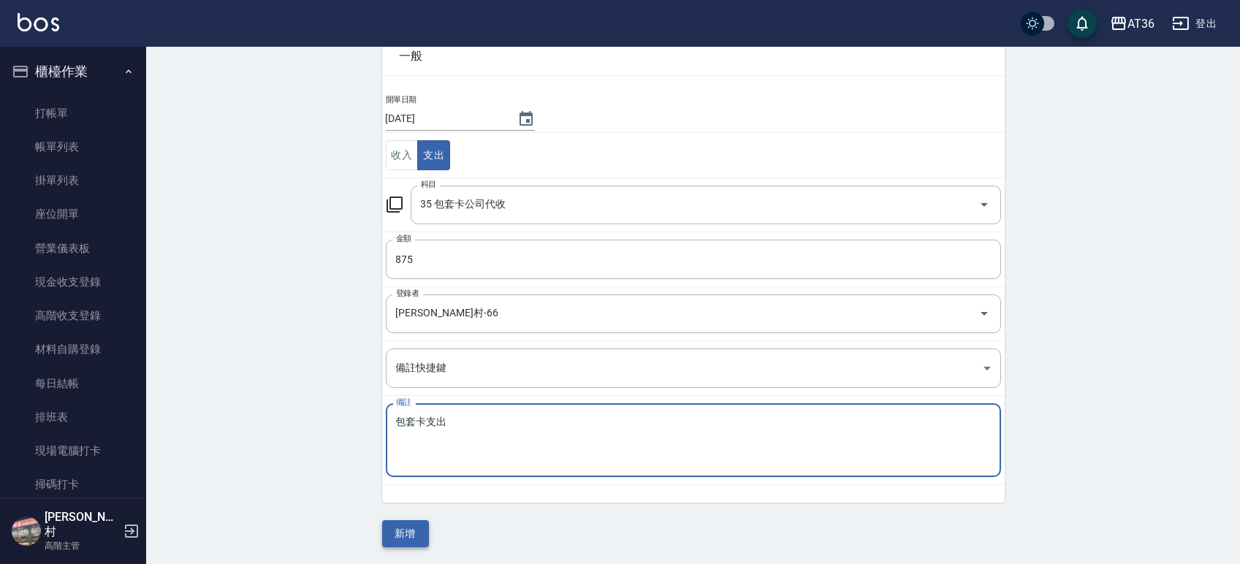
type textarea "包套卡支出"
click at [403, 535] on button "新增" at bounding box center [405, 533] width 47 height 27
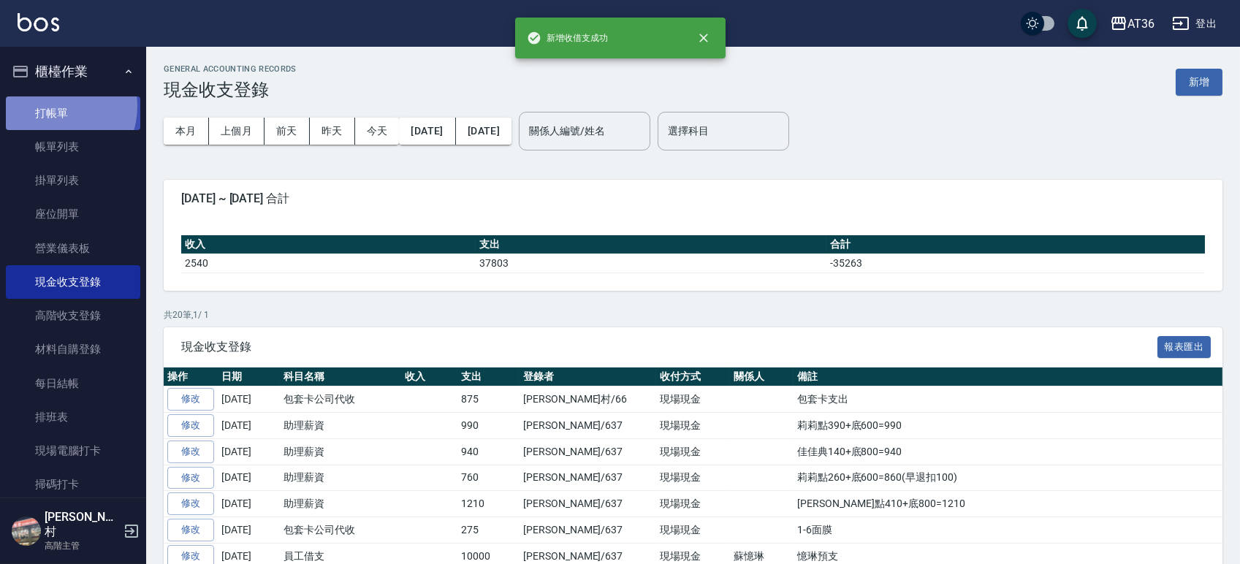
click at [52, 106] on link "打帳單" at bounding box center [73, 113] width 134 height 34
